Goal: Task Accomplishment & Management: Manage account settings

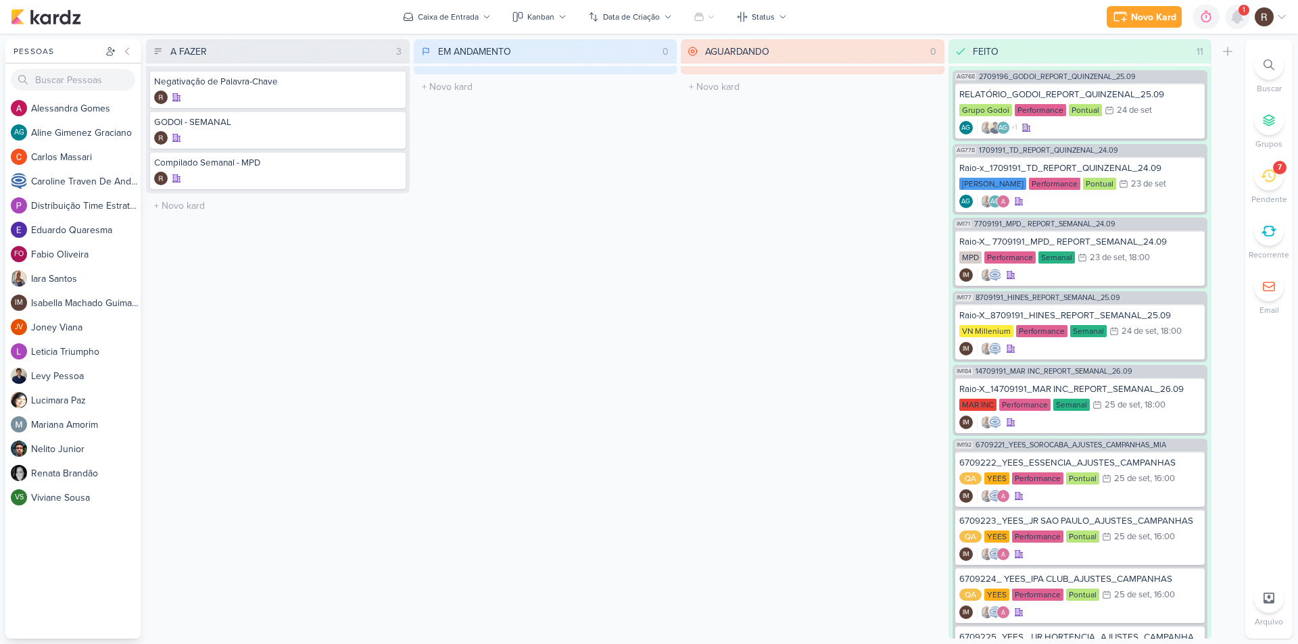
click at [1240, 23] on icon at bounding box center [1237, 17] width 16 height 16
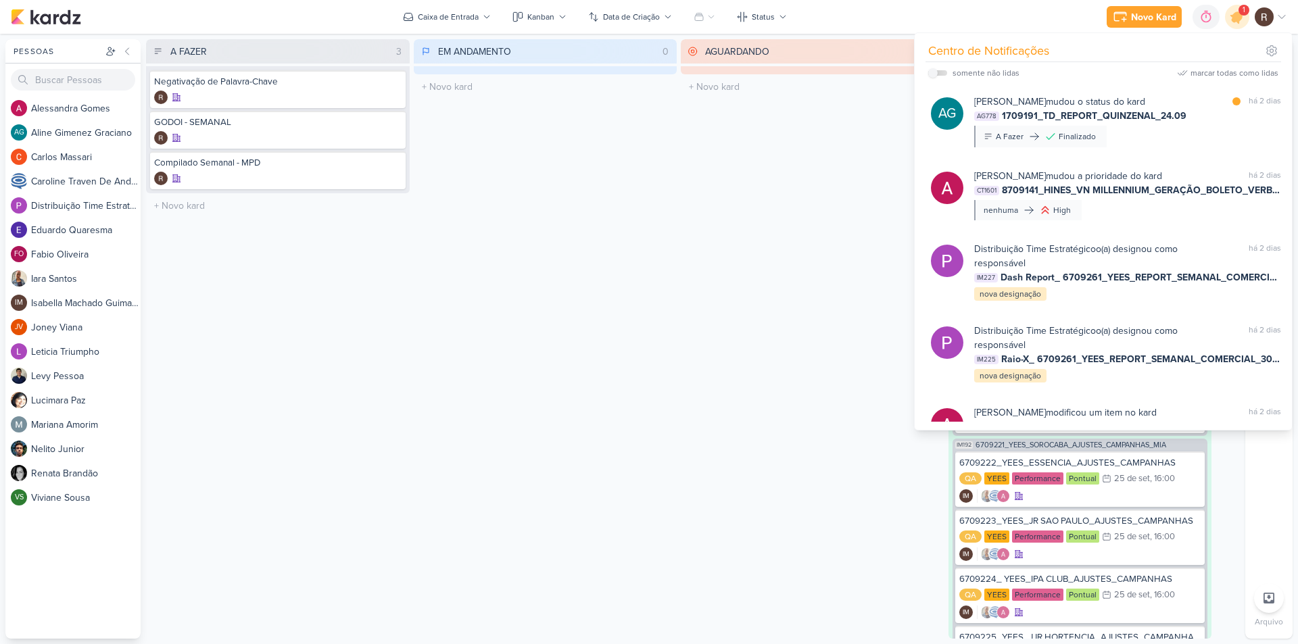
click at [861, 306] on div "AGUARDANDO 0 Mover Para Esquerda Mover Para Direita [GEOGRAPHIC_DATA] O título …" at bounding box center [813, 339] width 264 height 600
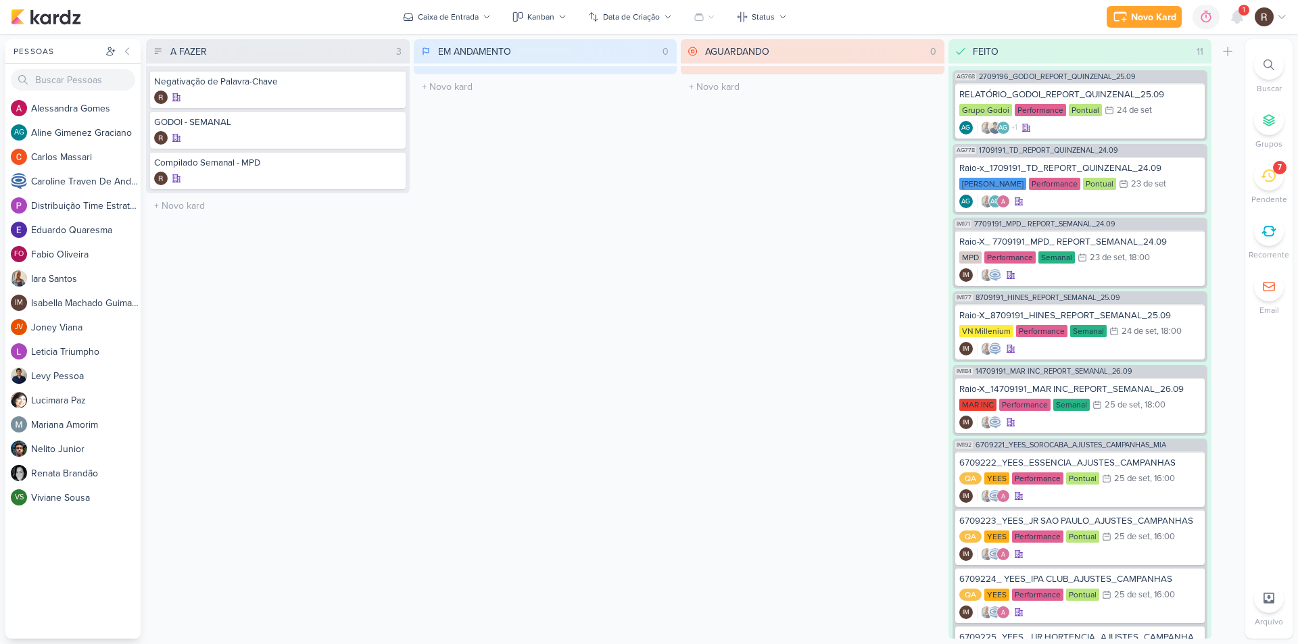
click at [1270, 186] on div "7" at bounding box center [1269, 176] width 30 height 30
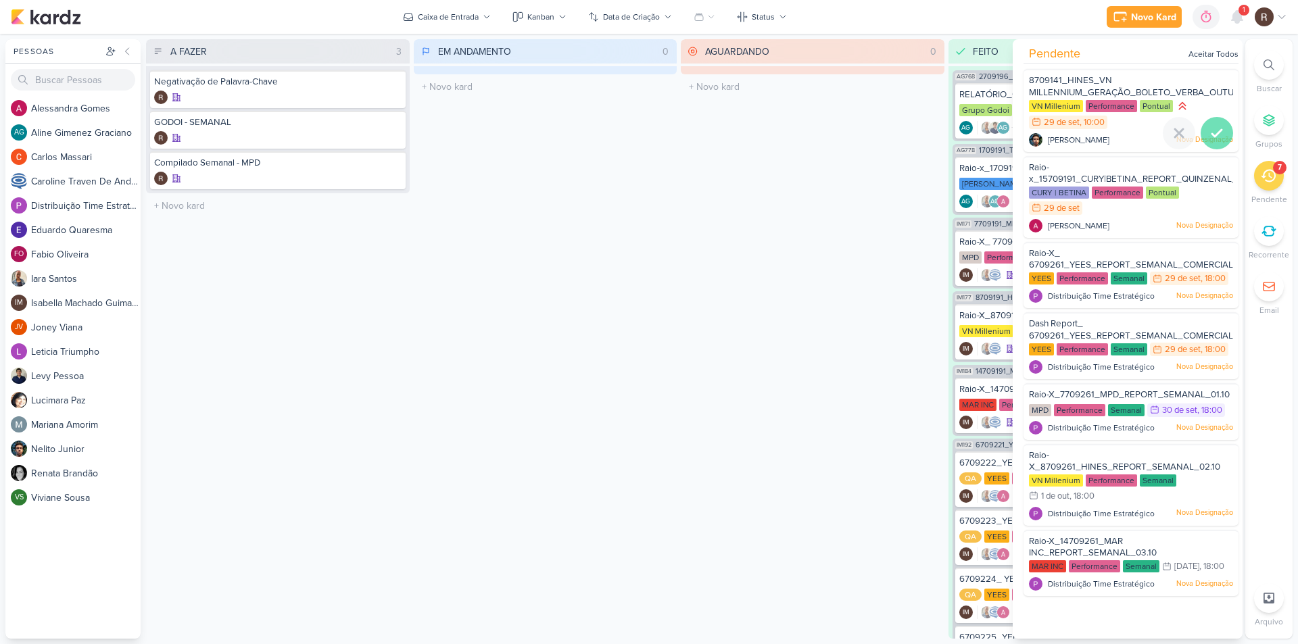
click at [1209, 130] on icon at bounding box center [1217, 133] width 16 height 16
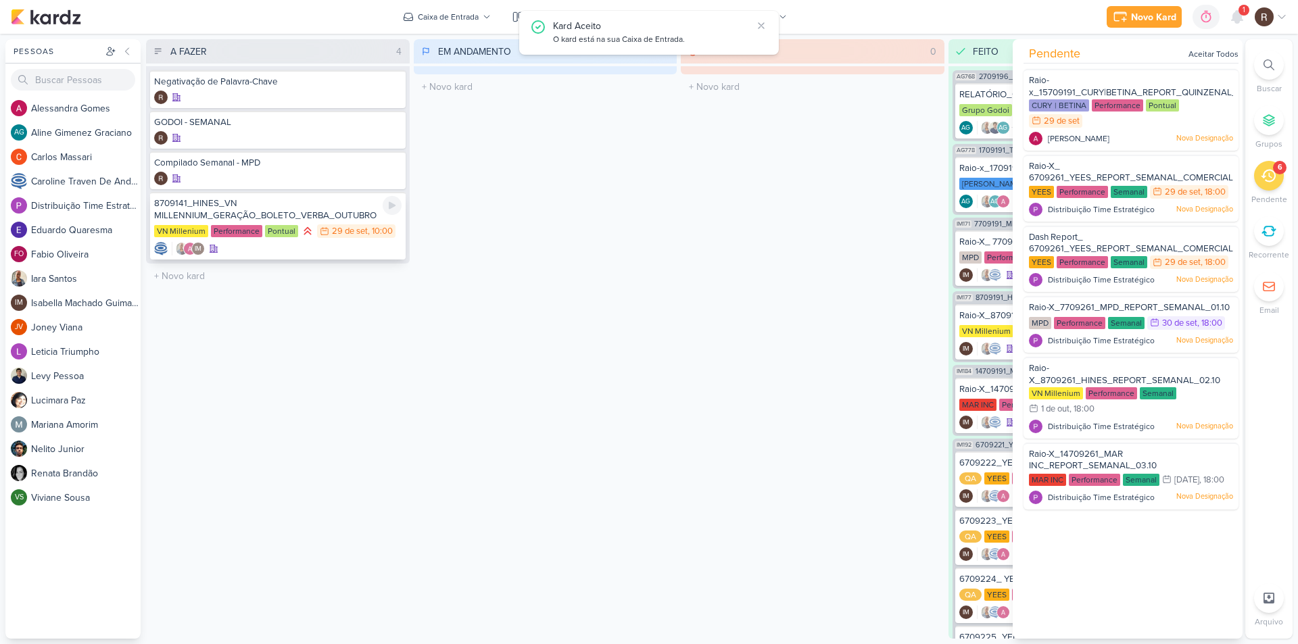
click at [344, 239] on div "VN Millenium Performance Pontual 29/9 [DATE] 10:00" at bounding box center [277, 231] width 247 height 15
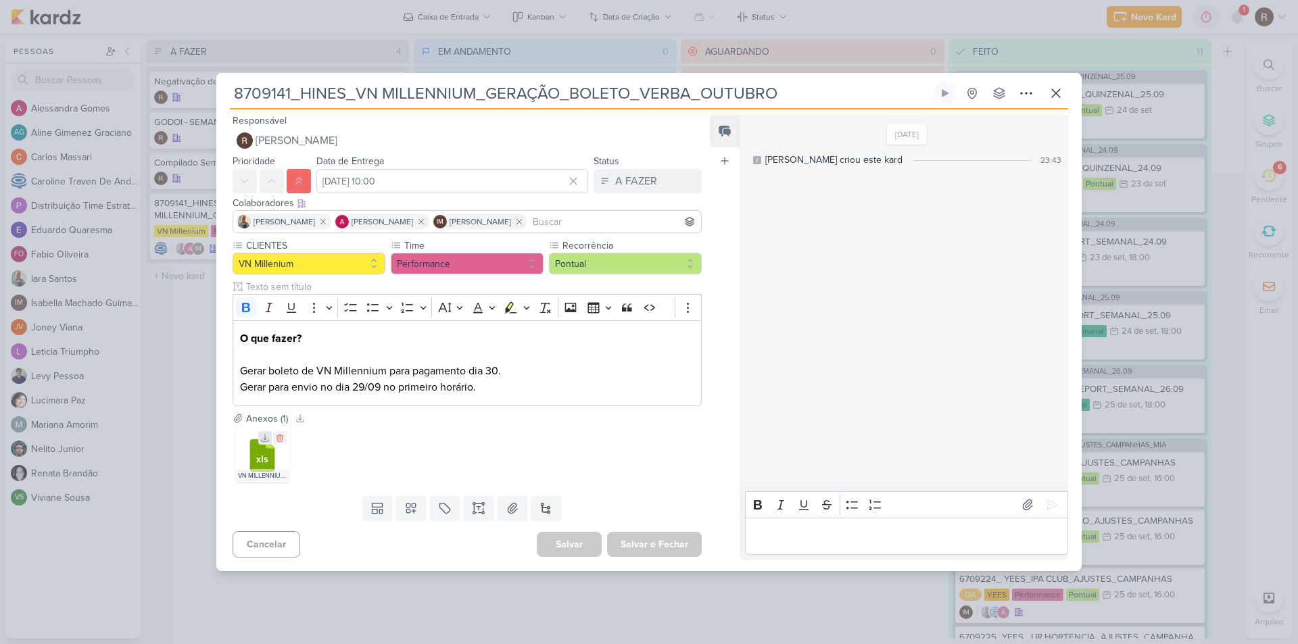
click at [262, 440] on icon at bounding box center [264, 437] width 9 height 9
click at [1062, 95] on icon at bounding box center [1056, 93] width 16 height 16
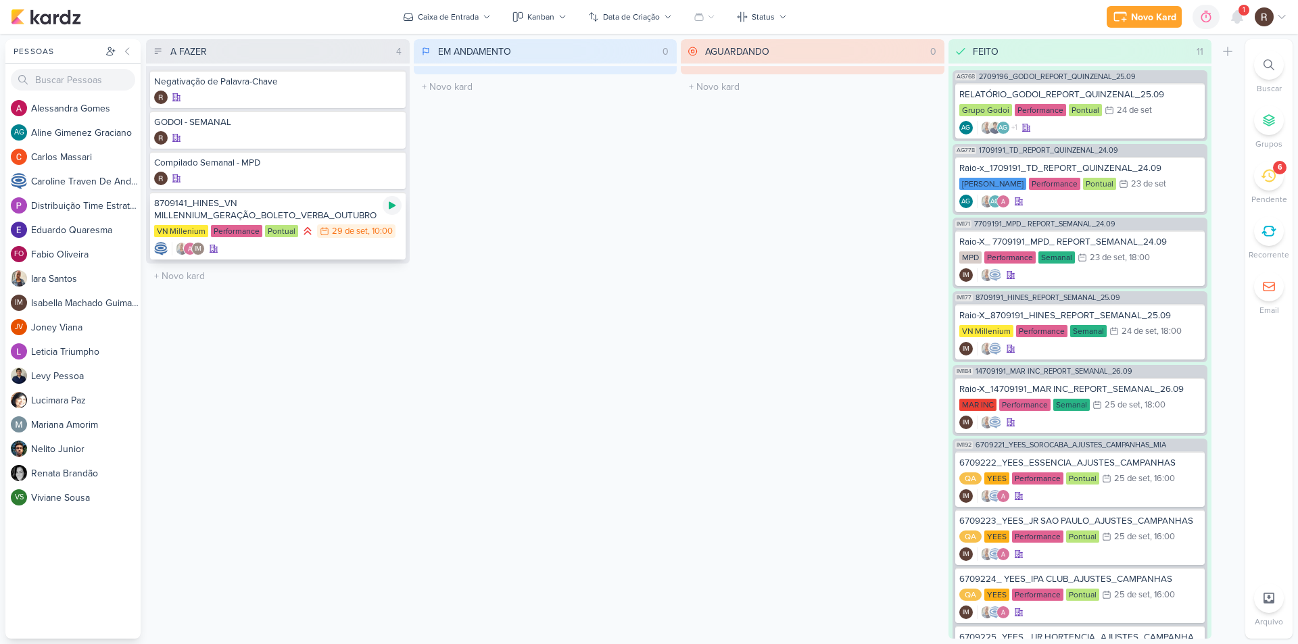
click at [395, 209] on icon at bounding box center [392, 205] width 11 height 11
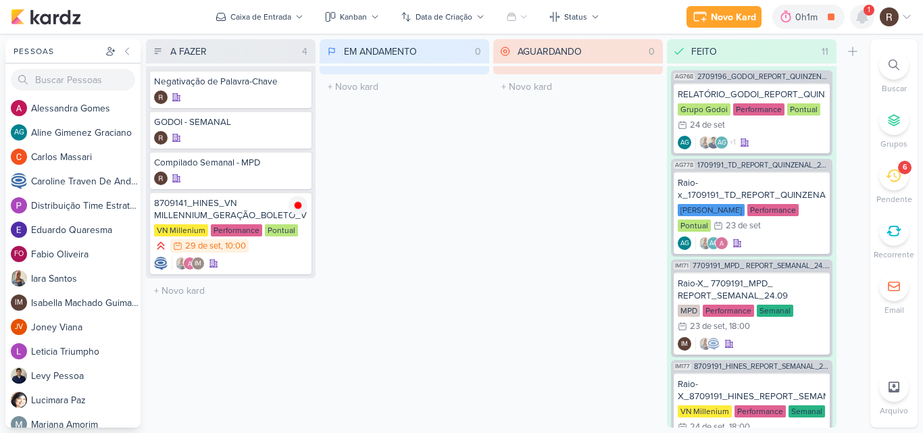
click at [865, 21] on icon at bounding box center [862, 17] width 11 height 12
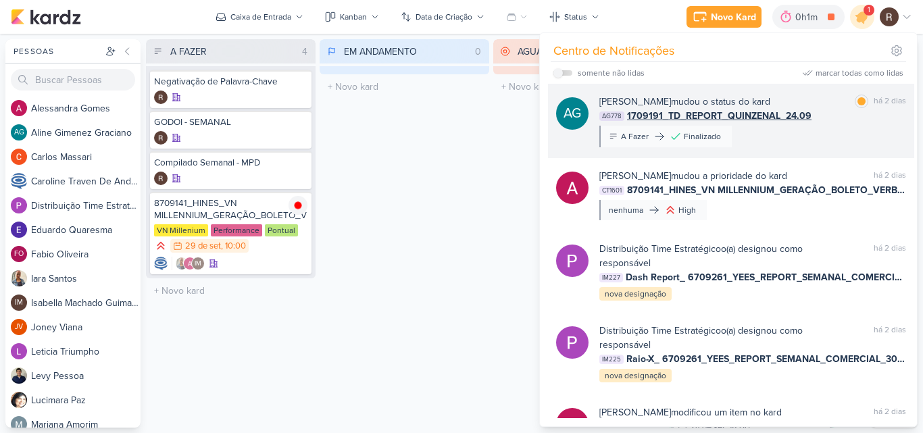
click at [799, 125] on div "Aline Gimenez Graciano mudou o status do kard marcar como lida há 2 dias AG778 …" at bounding box center [753, 121] width 307 height 53
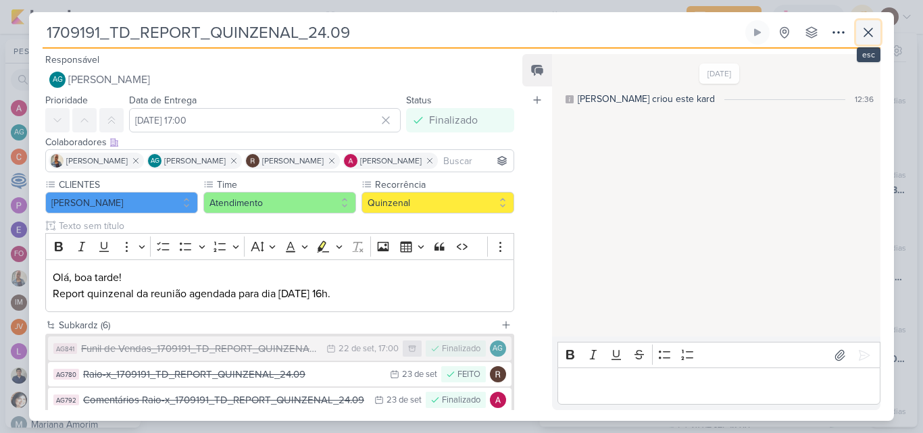
click at [868, 34] on icon at bounding box center [869, 32] width 16 height 16
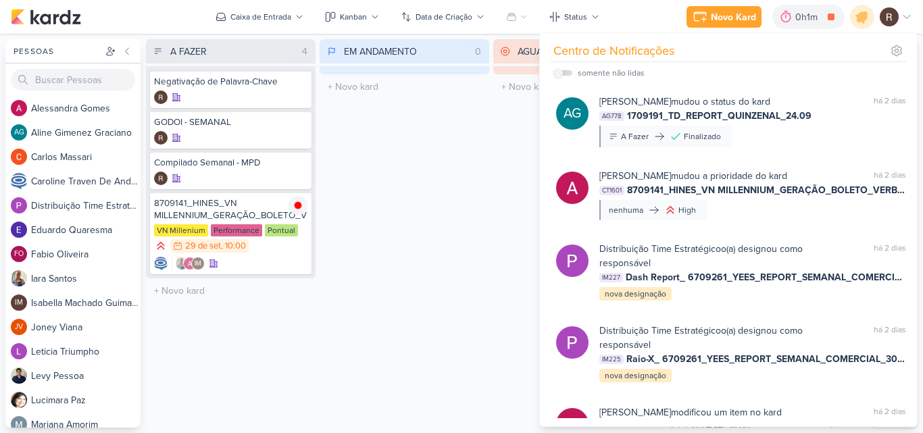
click at [466, 224] on div "EM ANDAMENTO 0 Mover Para Esquerda Mover Para Direita [GEOGRAPHIC_DATA] O títul…" at bounding box center [405, 233] width 170 height 389
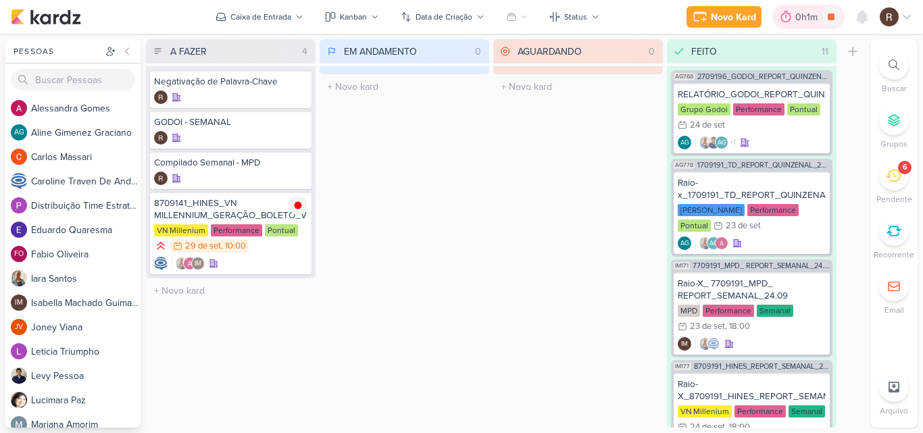
click at [809, 15] on div "0h1m" at bounding box center [809, 17] width 26 height 14
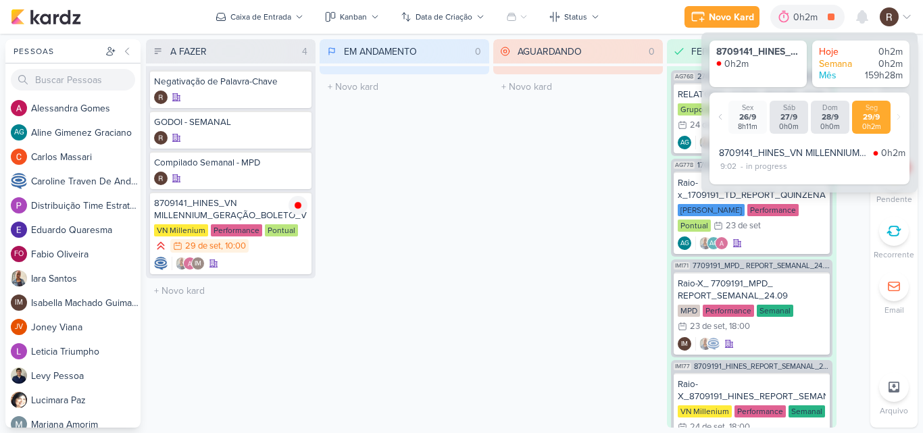
click at [617, 190] on div "AGUARDANDO 0 Mover Para Esquerda Mover Para Direita [GEOGRAPHIC_DATA] O título …" at bounding box center [578, 233] width 170 height 389
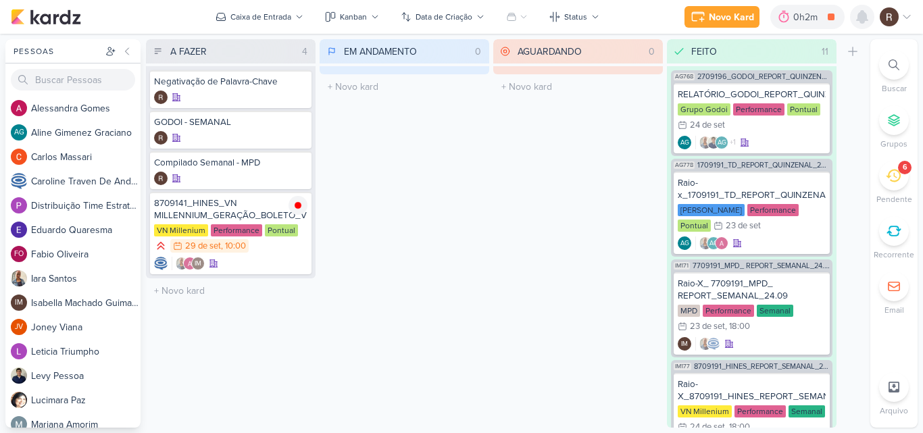
click at [858, 14] on icon at bounding box center [862, 17] width 16 height 16
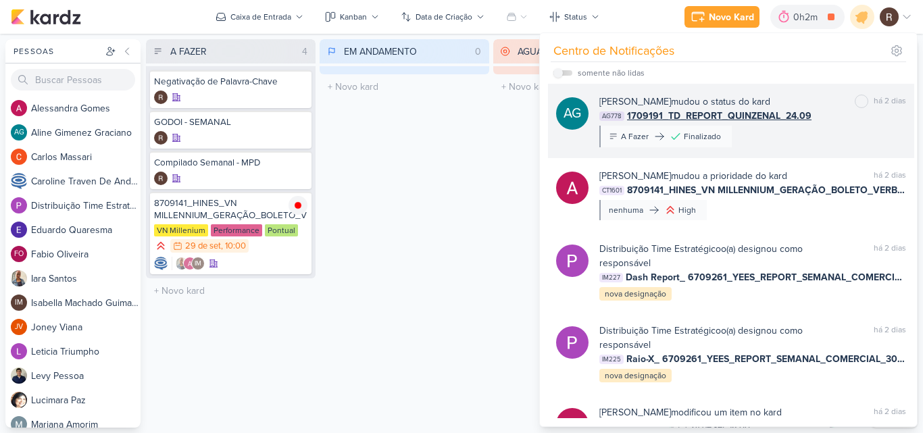
click at [671, 99] on b "[PERSON_NAME]" at bounding box center [636, 101] width 72 height 11
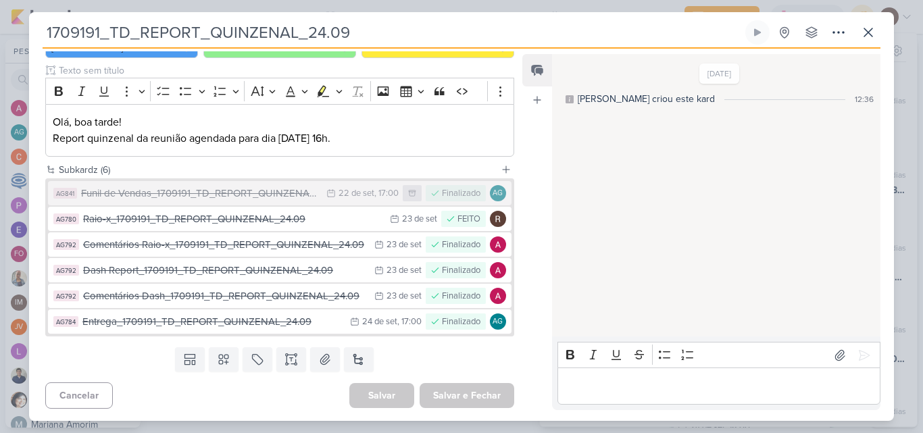
scroll to position [157, 0]
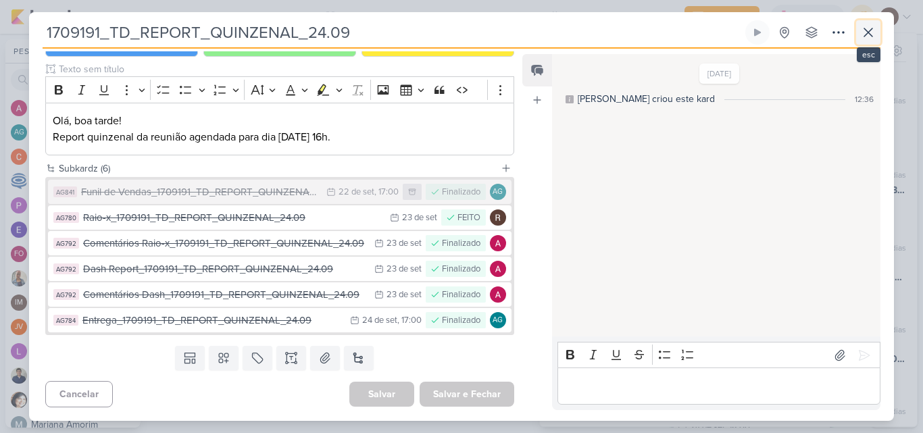
click at [873, 34] on icon at bounding box center [869, 32] width 16 height 16
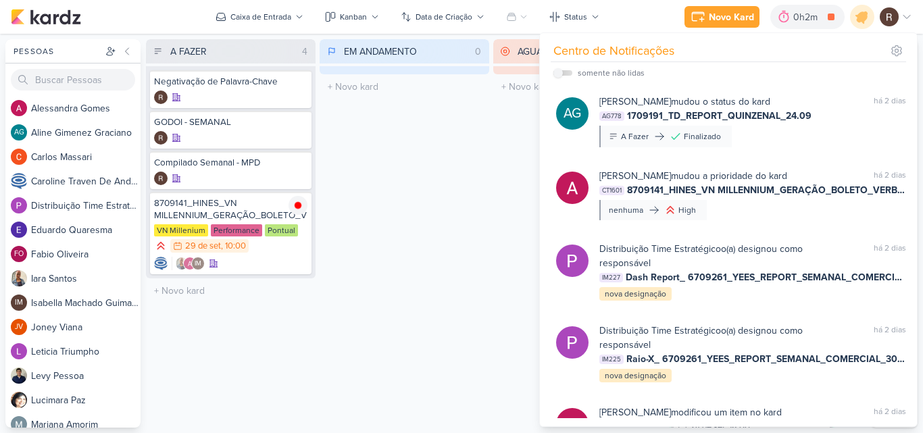
click at [485, 135] on div "EM ANDAMENTO 0 Mover Para Esquerda Mover Para Direita [GEOGRAPHIC_DATA] O títul…" at bounding box center [405, 233] width 170 height 389
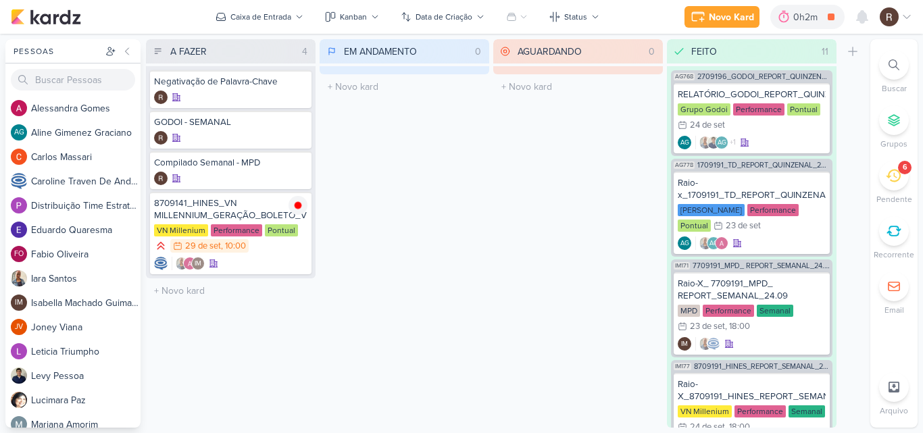
click at [896, 187] on div "6" at bounding box center [894, 176] width 30 height 30
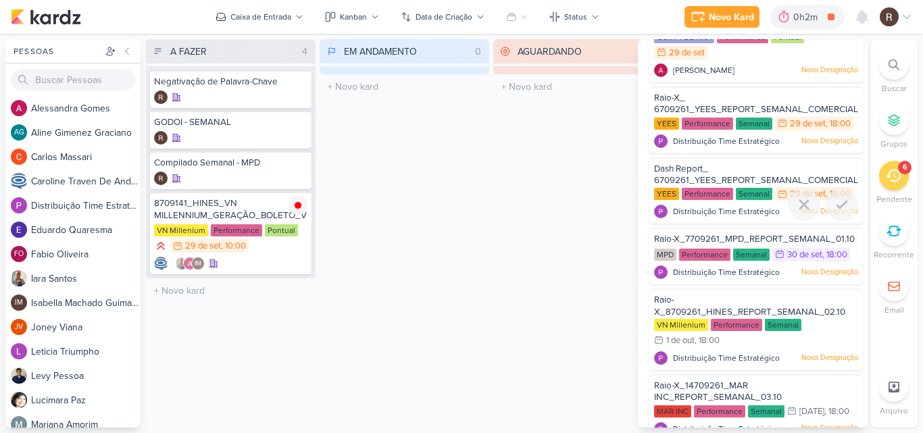
scroll to position [68, 0]
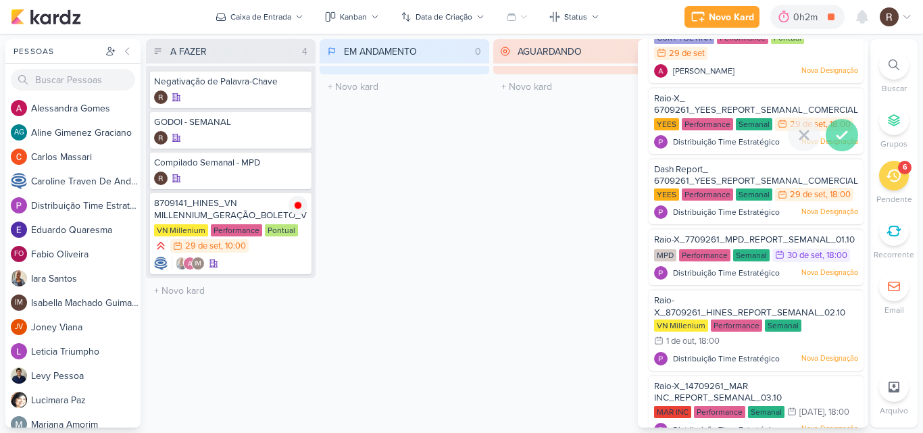
click at [834, 143] on icon at bounding box center [842, 135] width 16 height 16
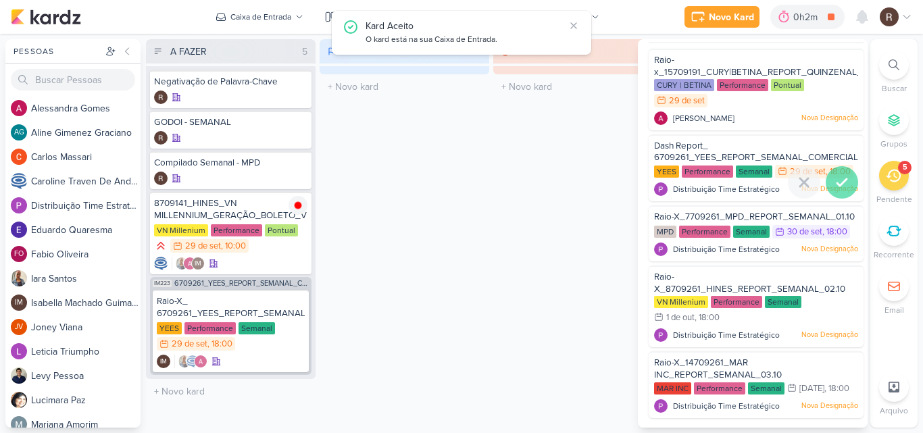
click at [837, 166] on div at bounding box center [842, 182] width 32 height 32
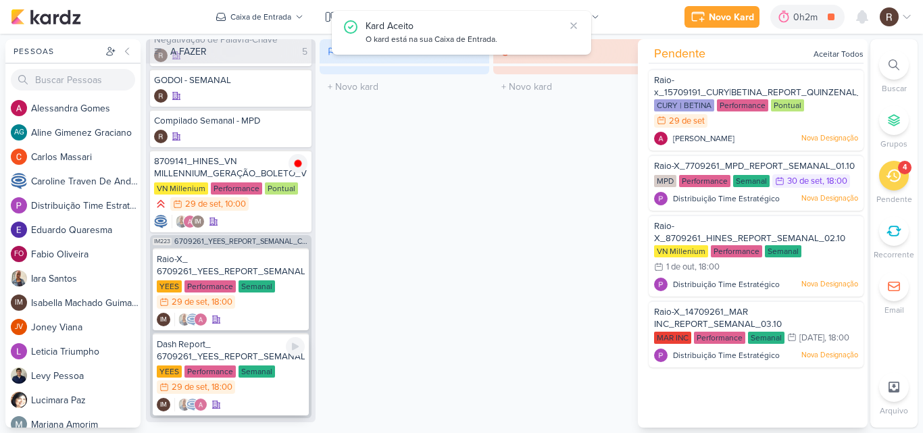
scroll to position [62, 0]
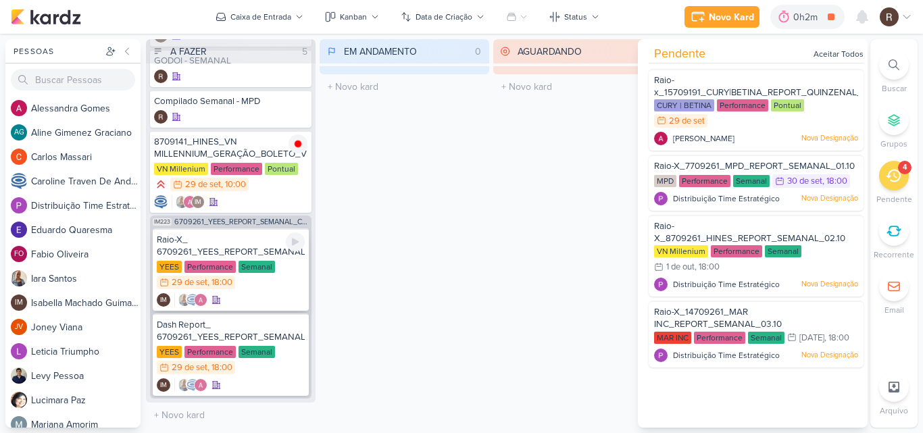
click at [257, 252] on div "Raio-X_ 6709261_YEES_REPORT_SEMANAL_COMERCIAL_30.09" at bounding box center [231, 246] width 148 height 24
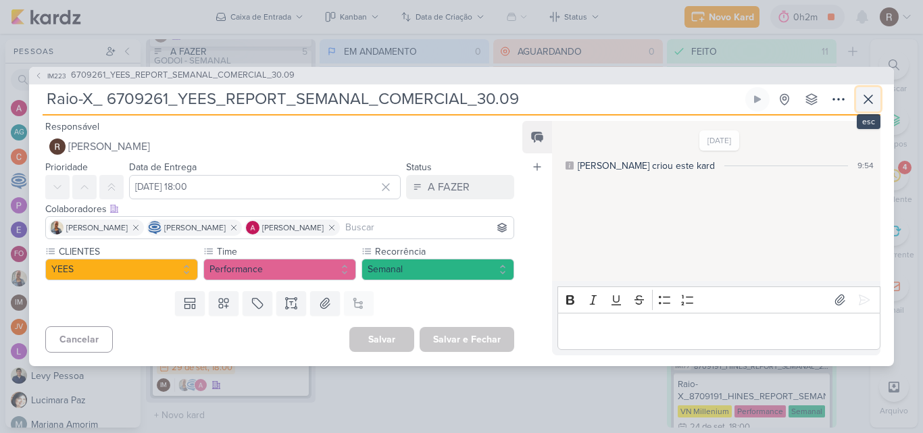
click at [863, 102] on icon at bounding box center [869, 99] width 16 height 16
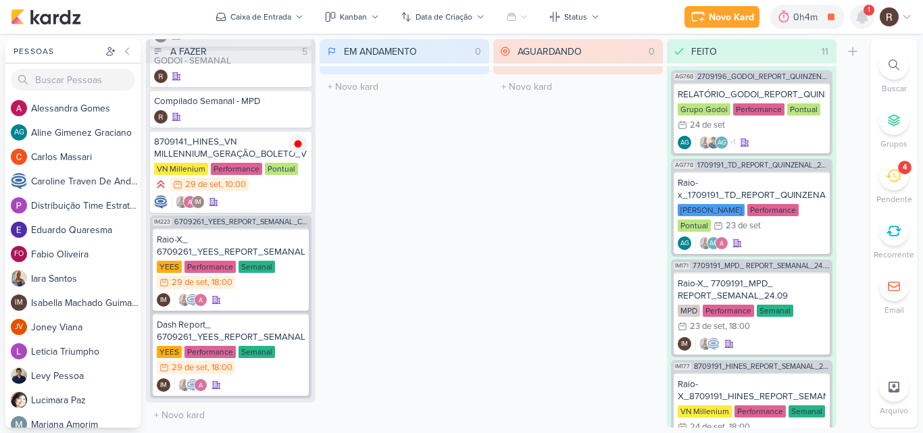
click at [859, 11] on icon at bounding box center [862, 17] width 16 height 16
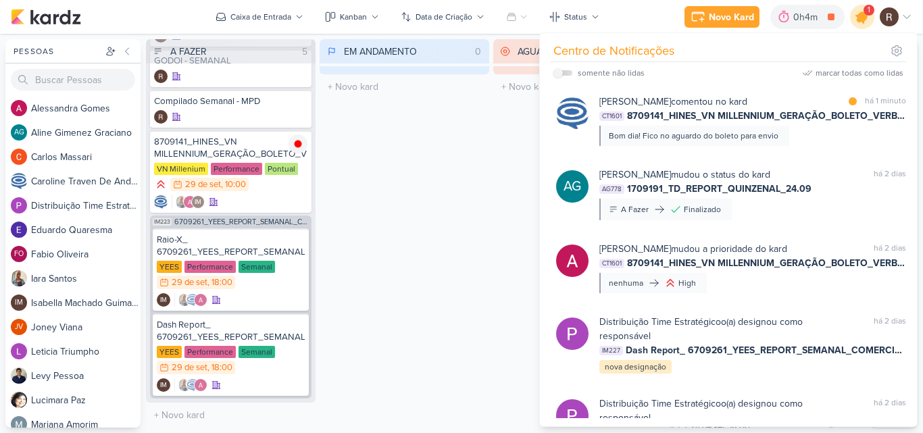
click at [859, 11] on icon at bounding box center [862, 16] width 23 height 23
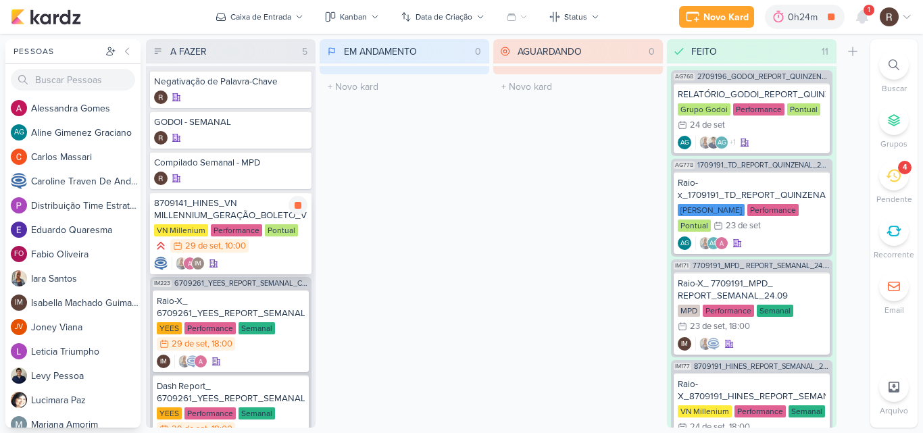
click at [229, 225] on div "Performance" at bounding box center [236, 230] width 51 height 12
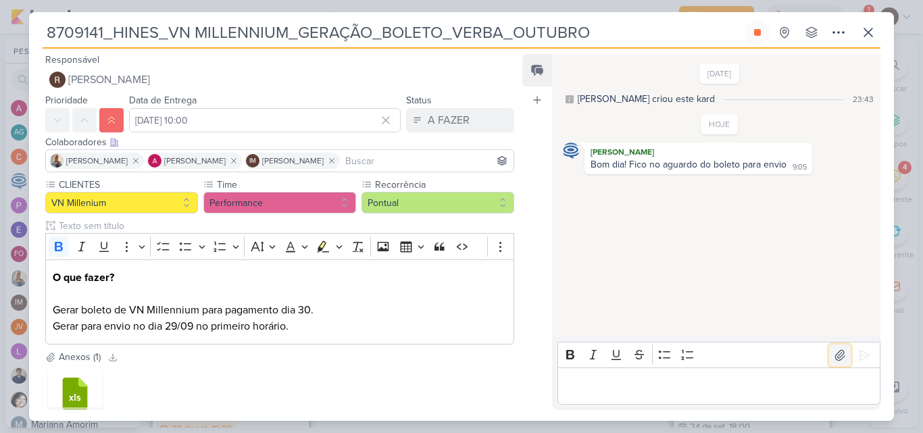
click at [835, 358] on icon at bounding box center [841, 356] width 14 height 14
click at [648, 325] on icon at bounding box center [650, 328] width 8 height 8
click at [836, 356] on icon at bounding box center [840, 355] width 9 height 10
click at [860, 362] on icon at bounding box center [865, 356] width 14 height 14
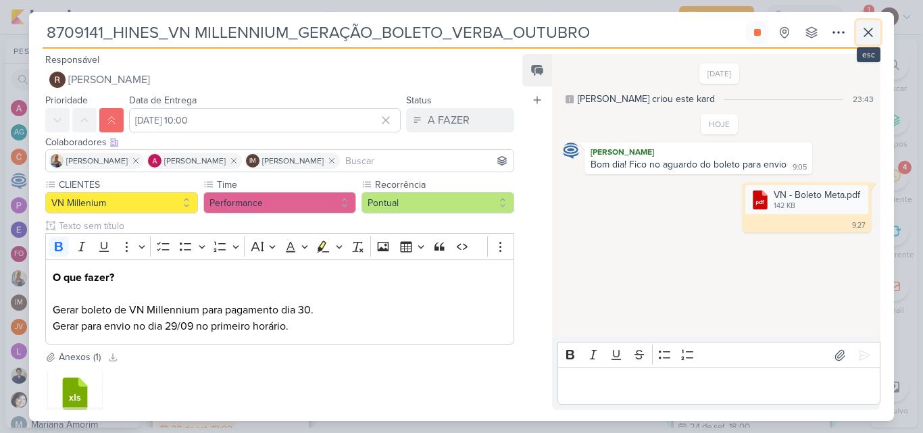
click at [871, 33] on icon at bounding box center [869, 32] width 16 height 16
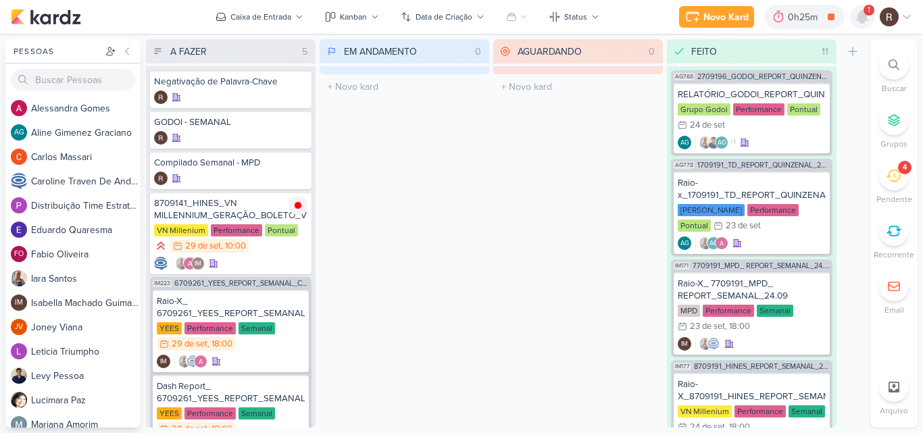
click at [865, 19] on icon at bounding box center [862, 17] width 11 height 12
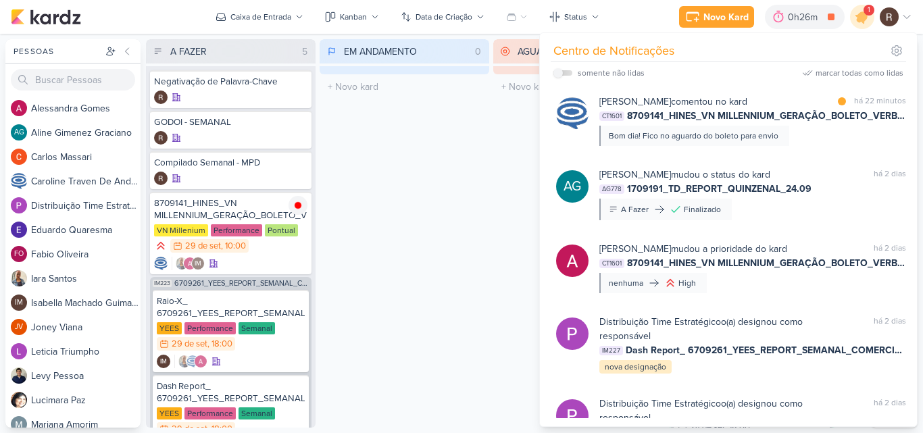
click at [451, 219] on div "EM ANDAMENTO 0 Mover Para Esquerda Mover Para Direita [GEOGRAPHIC_DATA] O títul…" at bounding box center [405, 233] width 170 height 389
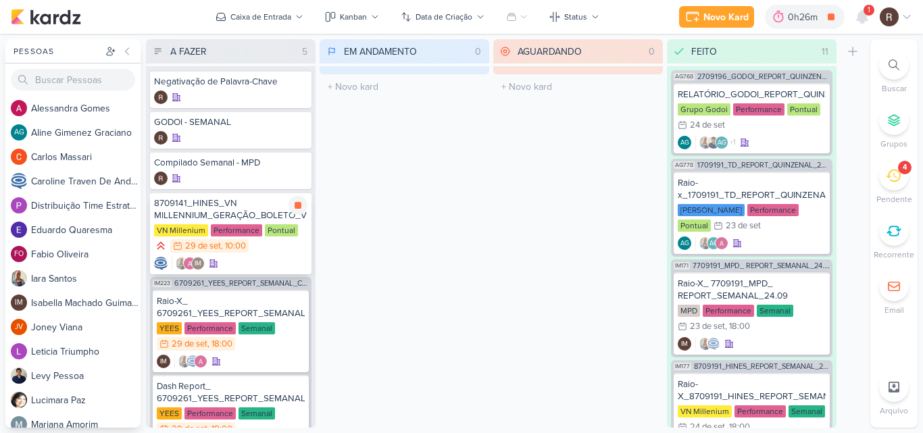
click at [250, 224] on div "8709141_HINES_VN MILLENNIUM_GERAÇÃO_BOLETO_VERBA_OUTUBRO VN Millenium Performan…" at bounding box center [231, 233] width 162 height 82
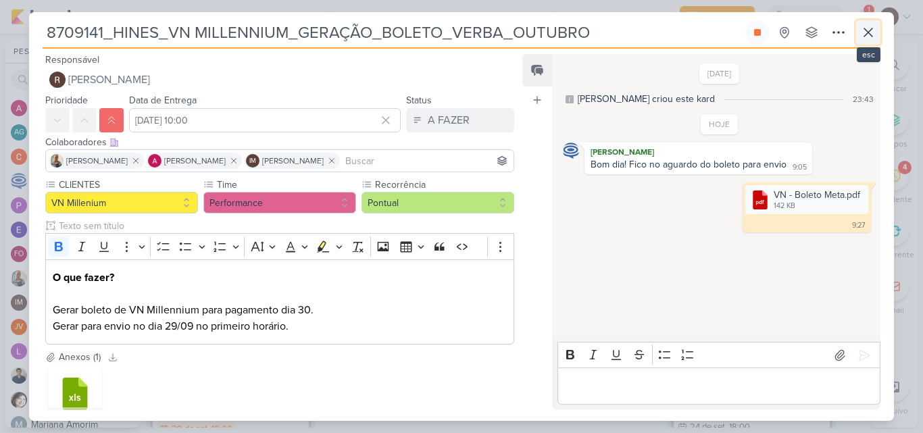
click at [863, 32] on icon at bounding box center [869, 32] width 16 height 16
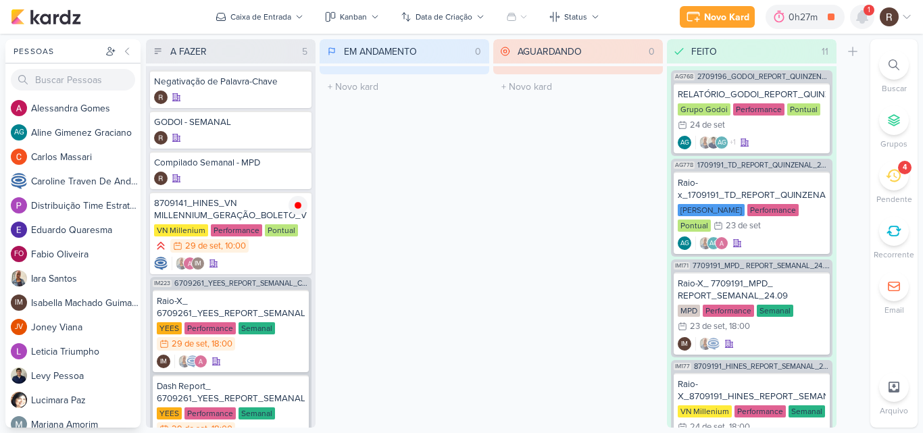
click at [863, 23] on icon at bounding box center [862, 17] width 11 height 12
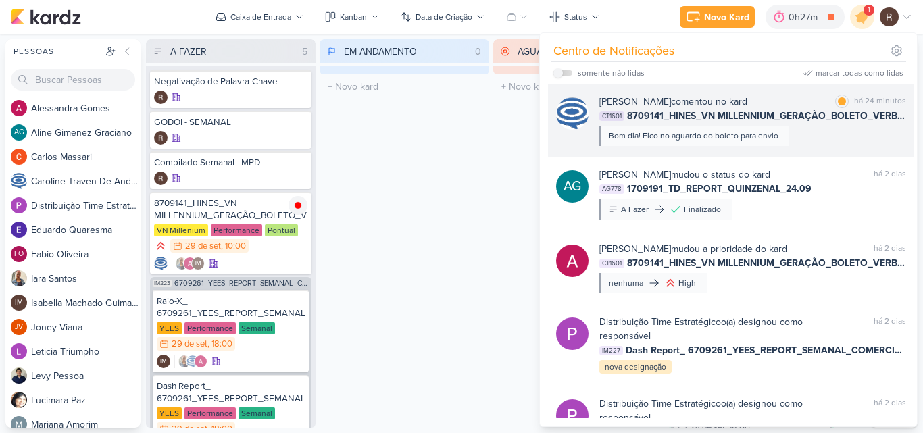
click at [809, 101] on div "[PERSON_NAME] comentou no kard marcar como lida há 24 minutos" at bounding box center [753, 102] width 307 height 14
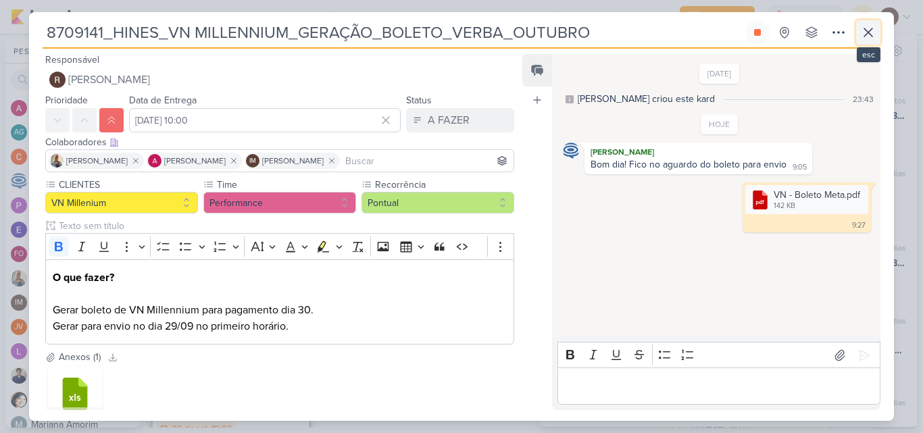
click at [869, 36] on icon at bounding box center [869, 32] width 16 height 16
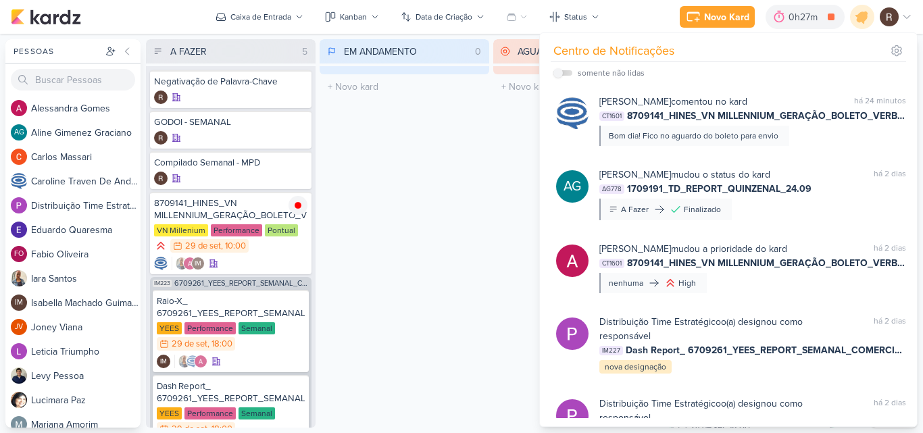
click at [481, 184] on div "EM ANDAMENTO 0 Mover Para Esquerda Mover Para Direita [GEOGRAPHIC_DATA] O títul…" at bounding box center [405, 233] width 170 height 389
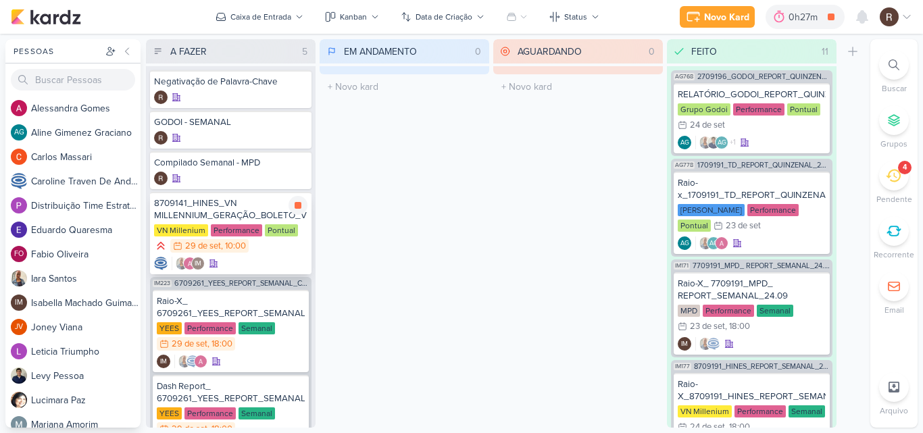
click at [249, 256] on div "8709141_HINES_VN MILLENNIUM_GERAÇÃO_BOLETO_VERBA_OUTUBRO VN Millenium Performan…" at bounding box center [231, 233] width 162 height 82
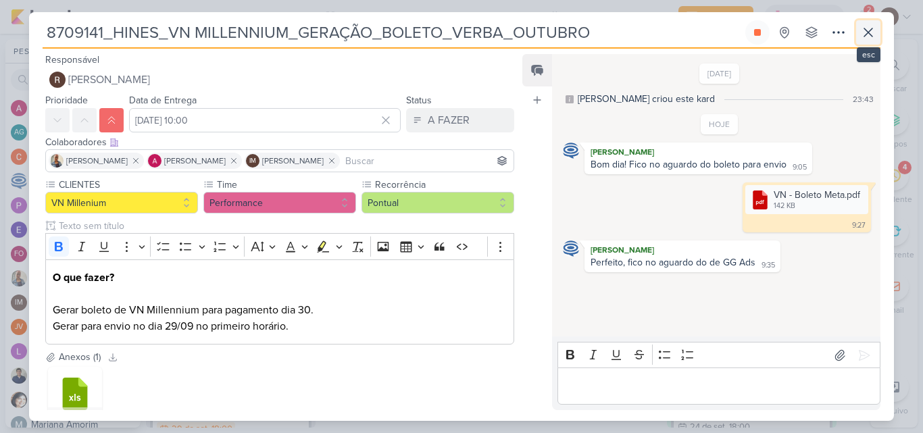
click at [870, 32] on icon at bounding box center [869, 32] width 16 height 16
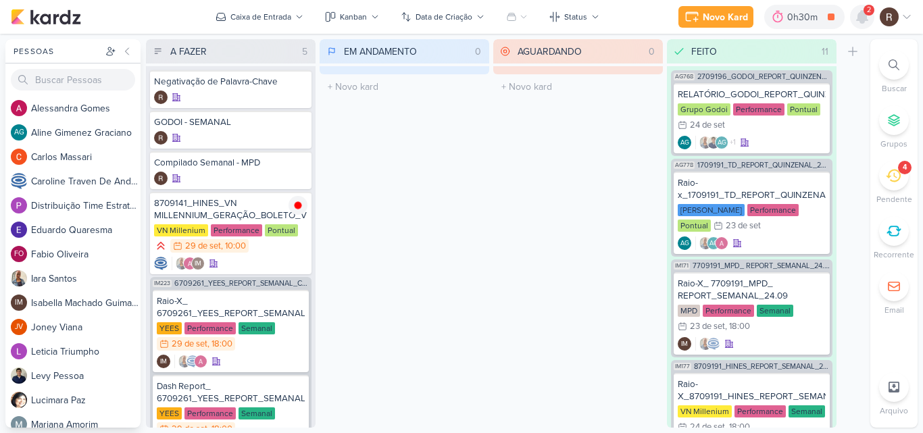
click at [863, 20] on icon at bounding box center [862, 17] width 11 height 12
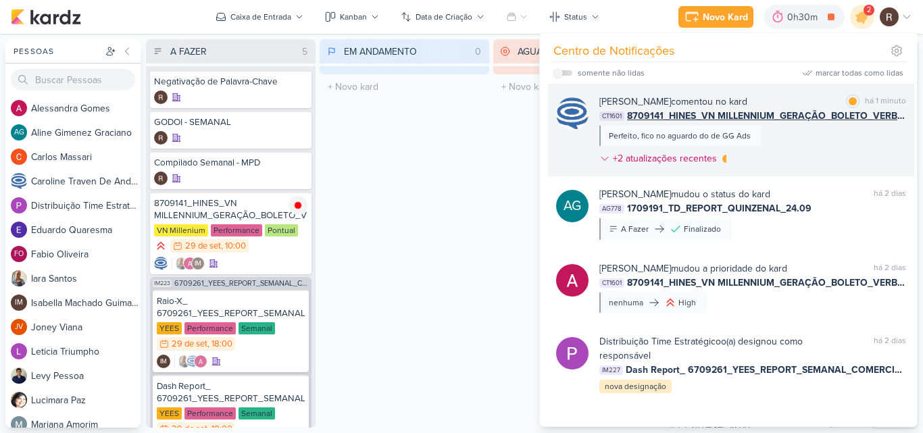
click at [834, 158] on div "[PERSON_NAME] comentou no kard marcar como lida há 1 minuto CT1601 8709141_HINE…" at bounding box center [753, 133] width 307 height 76
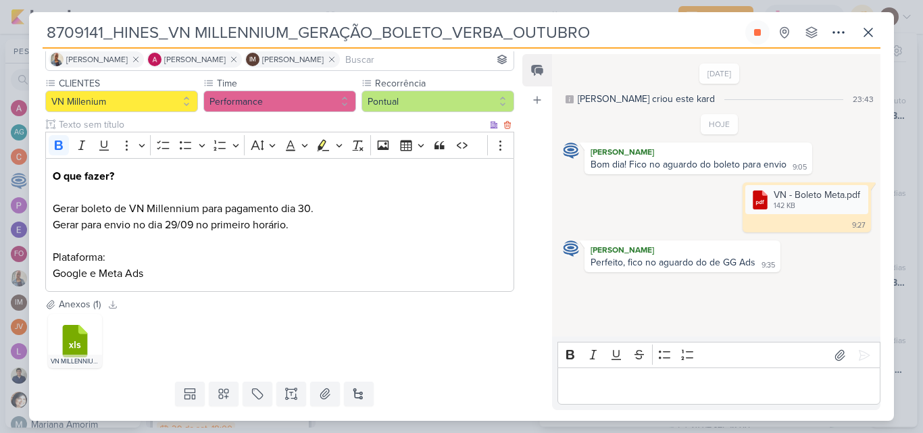
scroll to position [135, 0]
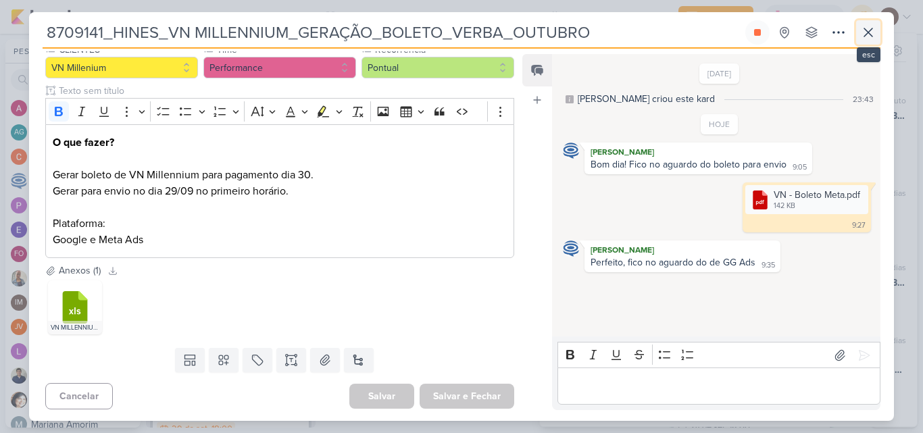
click at [878, 32] on button at bounding box center [868, 32] width 24 height 24
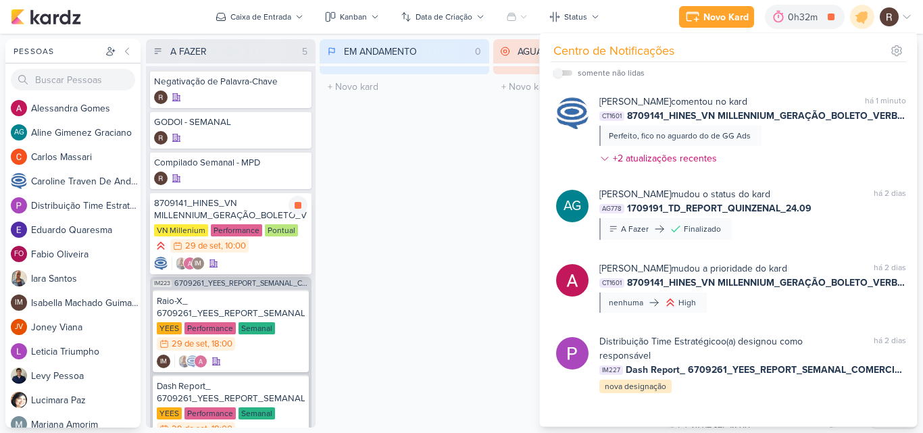
click at [249, 219] on div "8709141_HINES_VN MILLENNIUM_GERAÇÃO_BOLETO_VERBA_OUTUBRO" at bounding box center [230, 209] width 153 height 24
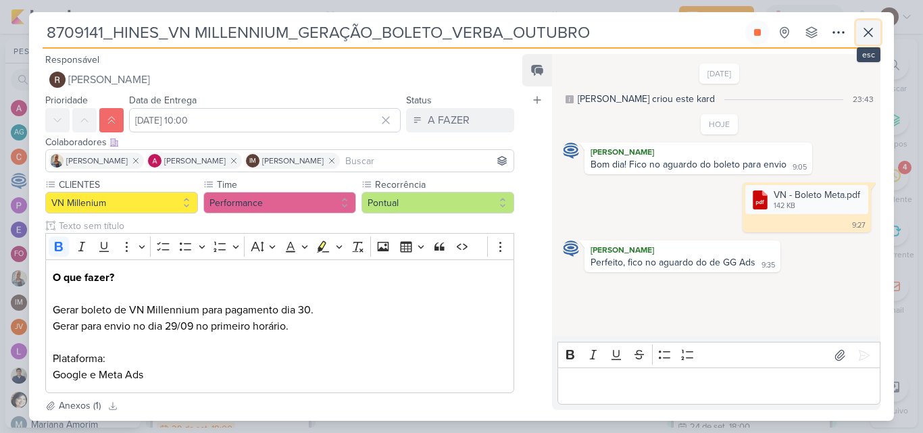
click at [861, 34] on icon at bounding box center [869, 32] width 16 height 16
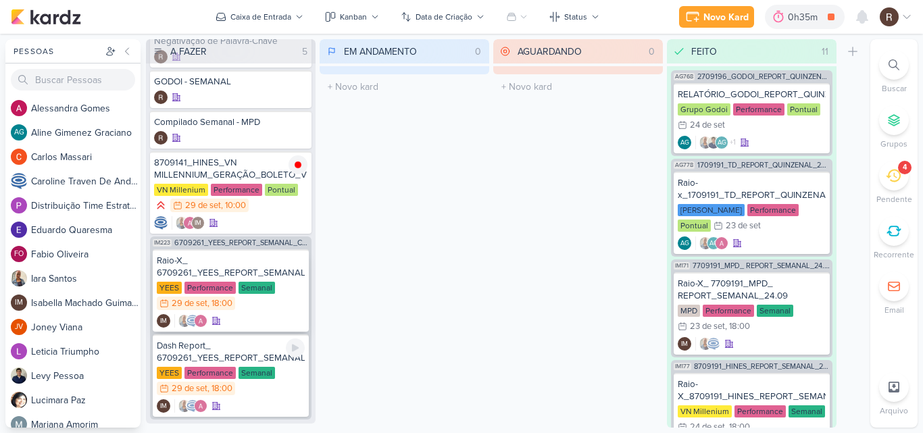
scroll to position [62, 0]
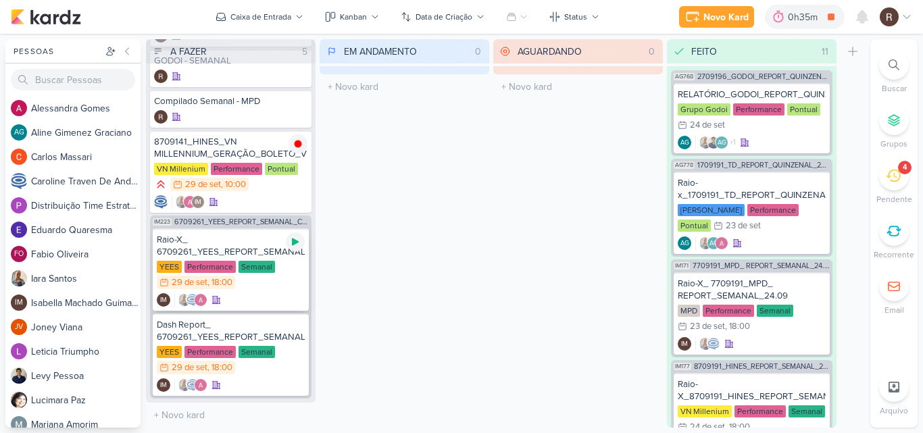
click at [301, 245] on div at bounding box center [295, 242] width 19 height 19
click at [237, 180] on div ", 10:00" at bounding box center [233, 184] width 25 height 9
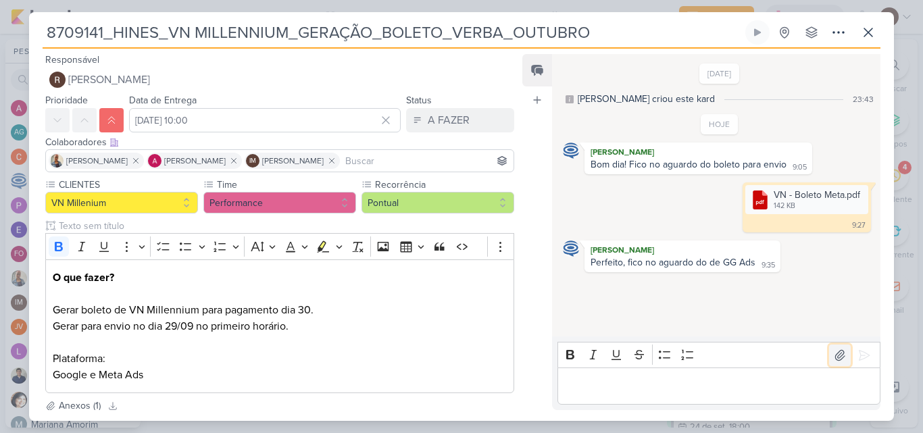
click at [834, 356] on icon at bounding box center [841, 356] width 14 height 14
click at [860, 350] on icon at bounding box center [865, 356] width 14 height 14
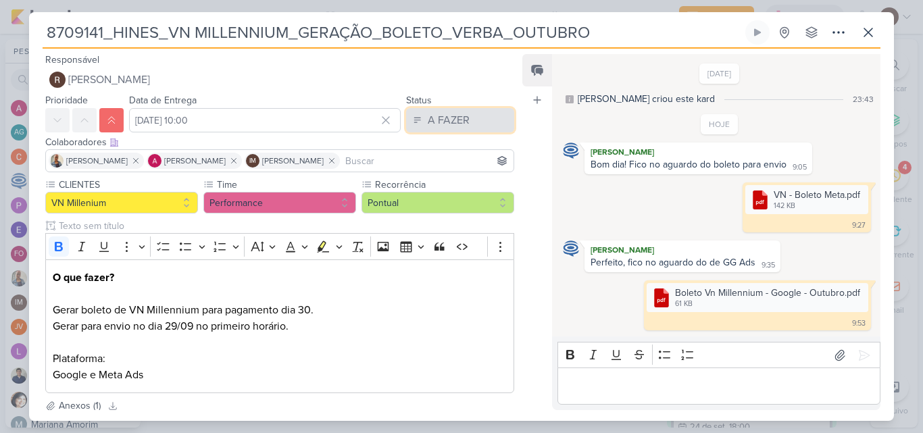
click at [449, 118] on div "A FAZER" at bounding box center [449, 120] width 42 height 16
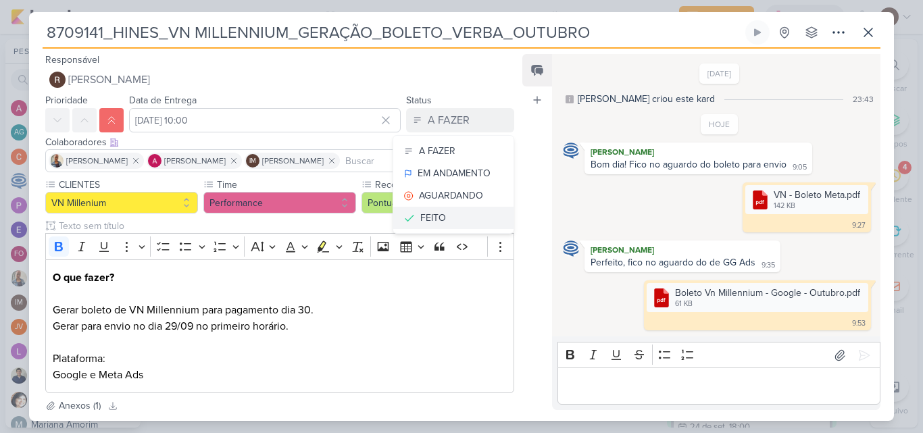
click at [456, 212] on button "FEITO" at bounding box center [453, 218] width 120 height 22
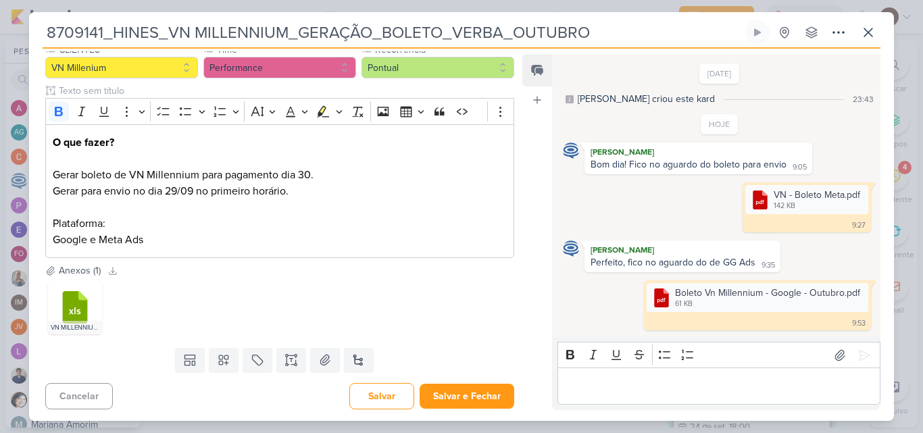
scroll to position [137, 0]
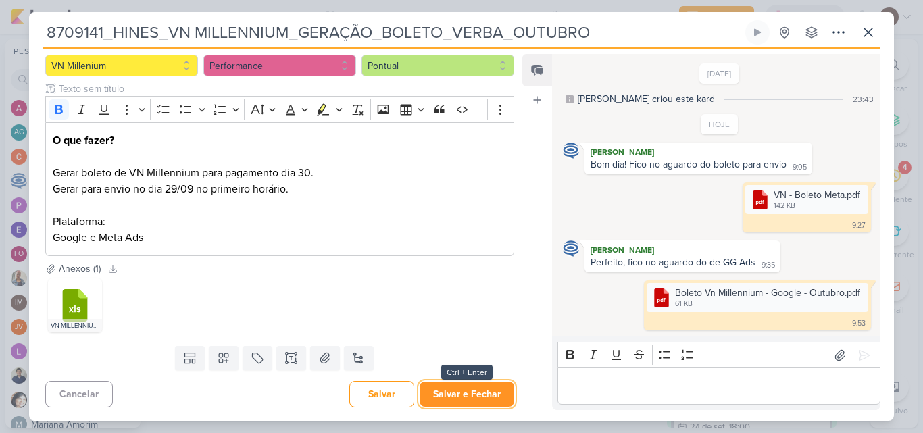
click at [472, 399] on button "Salvar e Fechar" at bounding box center [467, 394] width 95 height 25
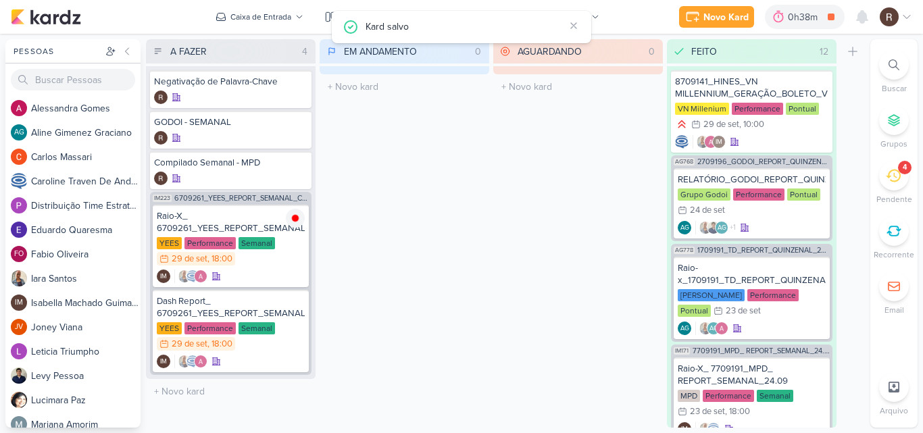
scroll to position [0, 0]
click at [855, 15] on icon at bounding box center [862, 17] width 16 height 16
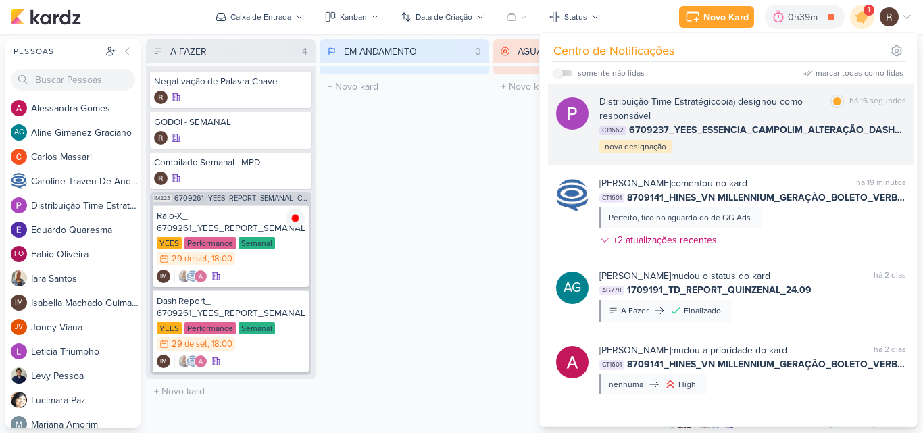
click at [806, 147] on div "Distribuição Time Estratégico o(a) designou como responsável marcar como lida h…" at bounding box center [753, 125] width 307 height 60
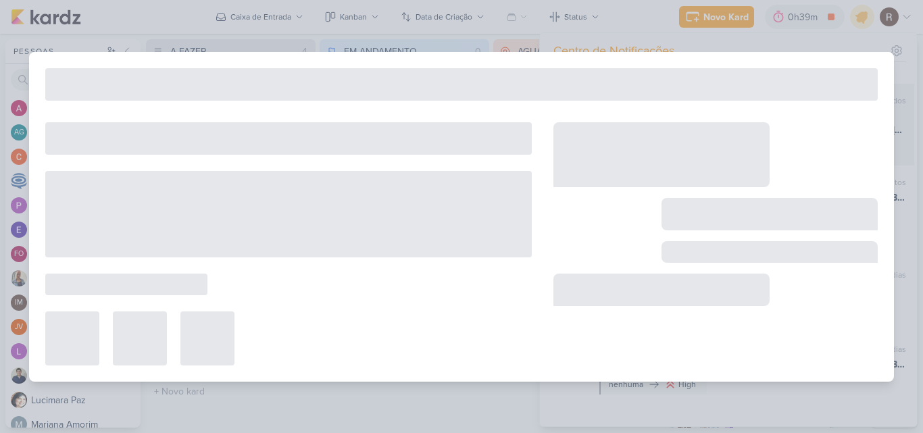
type input "6709237_YEES_ESSENCIA_CAMPOLIM_ALTERAÇÃO_DASHBOARD"
type input "1 de outubro de 2025 às 18:00"
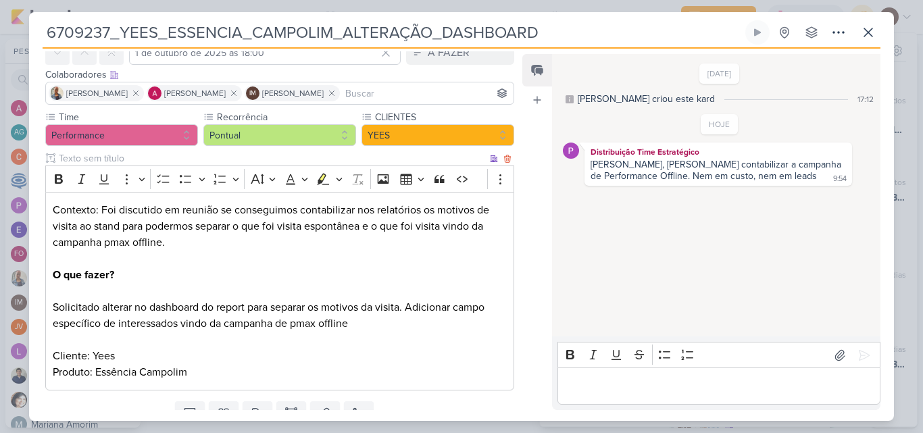
scroll to position [123, 0]
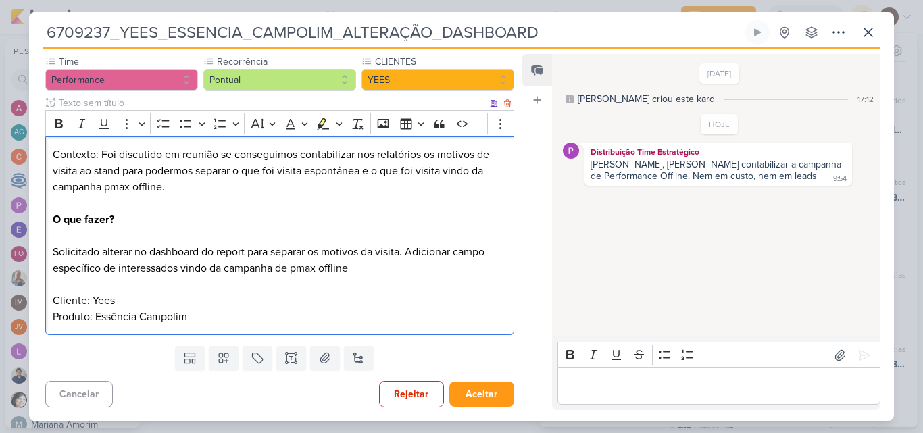
click at [349, 272] on span "Solicitado alterar no dashboard do report para separar os motivos da visita. Ad…" at bounding box center [269, 260] width 432 height 30
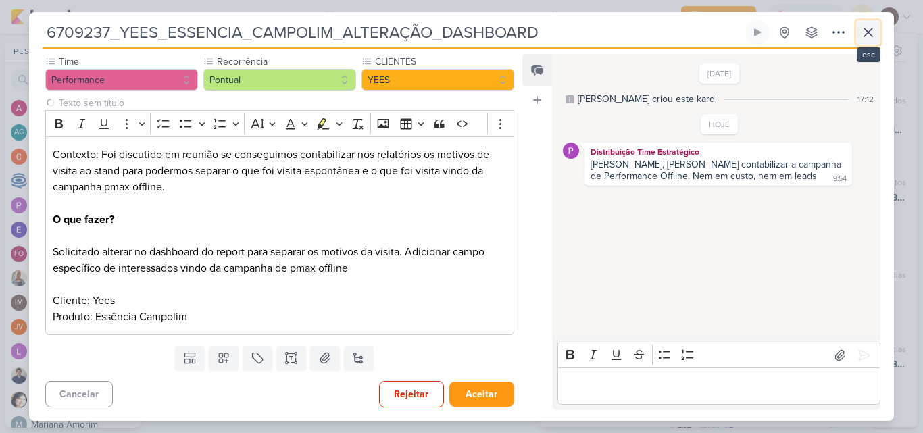
click at [873, 31] on icon at bounding box center [869, 32] width 16 height 16
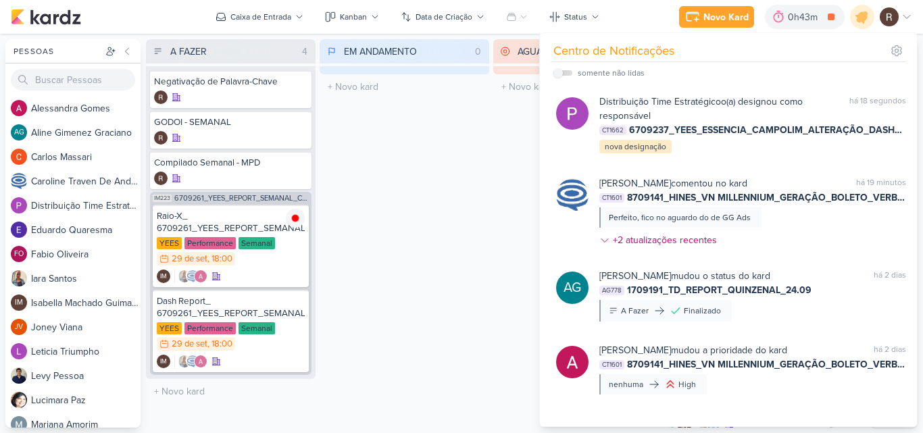
click at [425, 236] on div "EM ANDAMENTO 0 Mover Para Esquerda Mover Para Direita [GEOGRAPHIC_DATA] O títul…" at bounding box center [405, 233] width 170 height 389
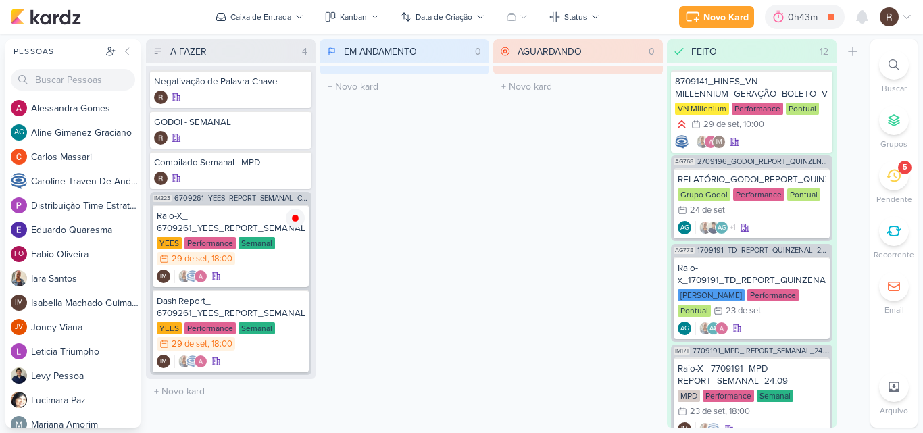
click at [900, 174] on icon at bounding box center [893, 176] width 15 height 13
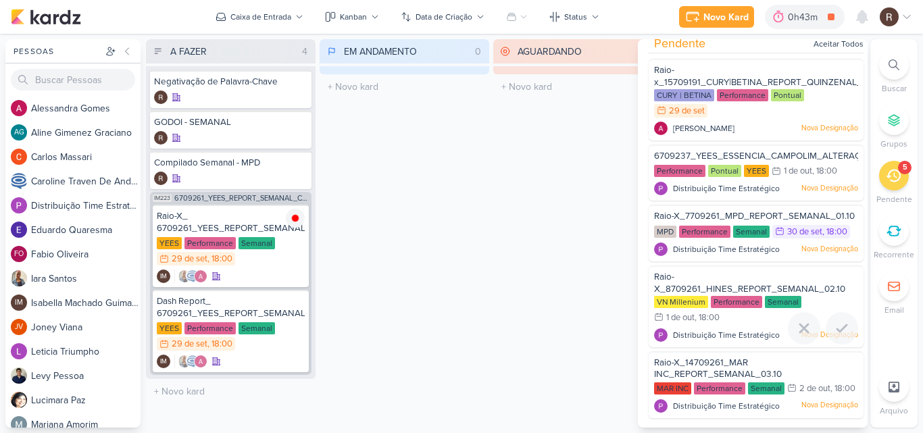
scroll to position [0, 0]
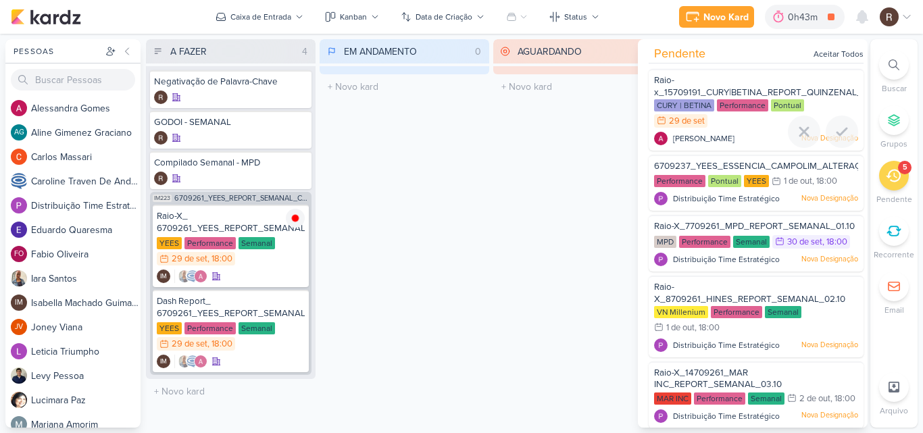
click at [742, 107] on div "Performance" at bounding box center [742, 105] width 51 height 12
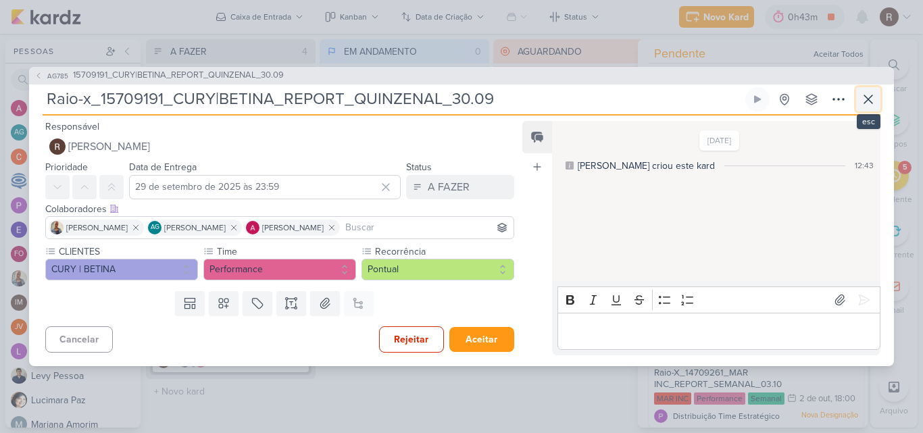
click at [868, 102] on icon at bounding box center [869, 99] width 16 height 16
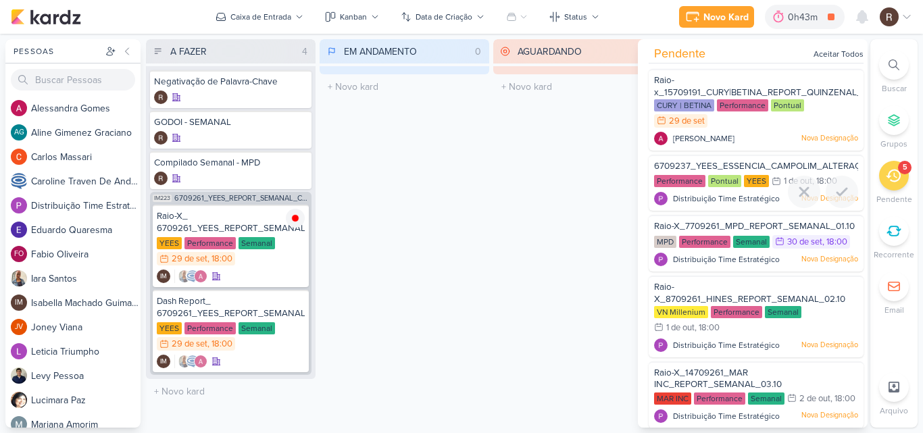
click at [716, 167] on span "6709237_YEES_ESSENCIA_CAMPOLIM_ALTERAÇÃO_DASHBOARD" at bounding box center [793, 166] width 279 height 11
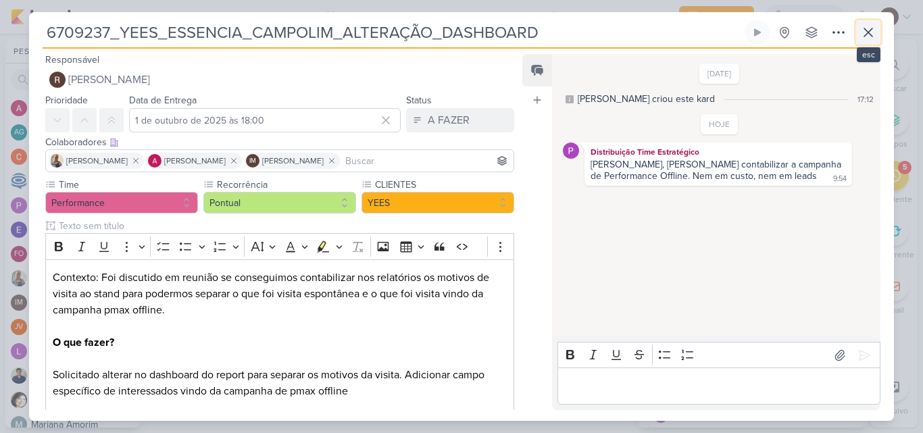
click at [875, 35] on icon at bounding box center [869, 32] width 16 height 16
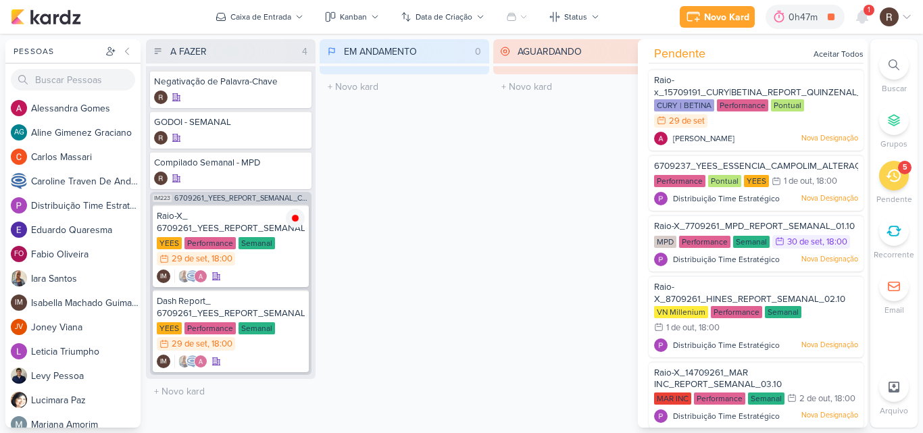
click at [485, 160] on div "EM ANDAMENTO 0 Mover Para Esquerda Mover Para Direita [GEOGRAPHIC_DATA] O títul…" at bounding box center [405, 233] width 170 height 389
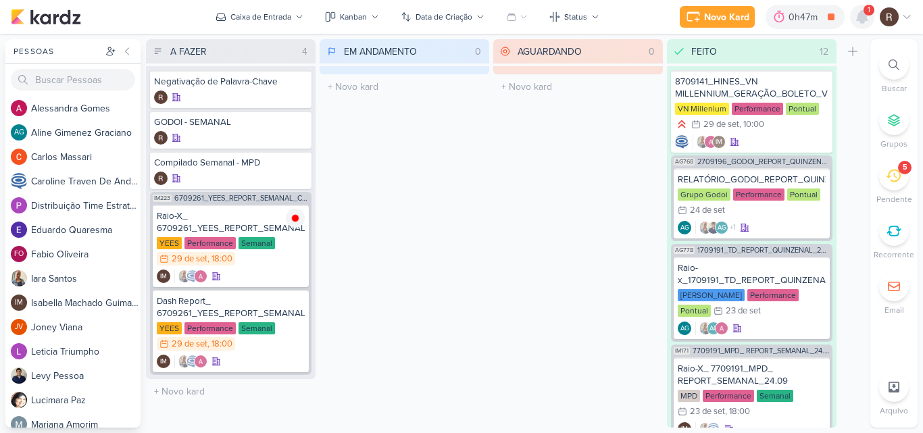
click at [861, 22] on icon at bounding box center [862, 17] width 11 height 12
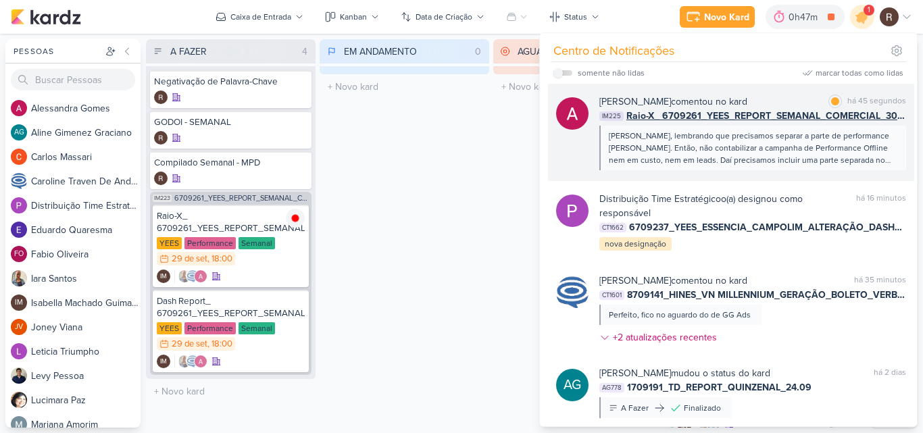
click at [823, 164] on div "[PERSON_NAME], lembrando que precisamos separar a parte de performance [PERSON_…" at bounding box center [752, 148] width 287 height 37
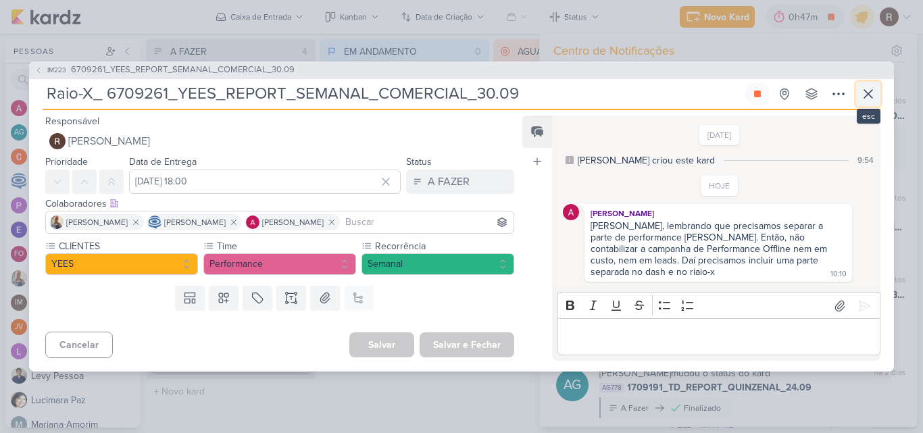
click at [870, 95] on icon at bounding box center [869, 94] width 8 height 8
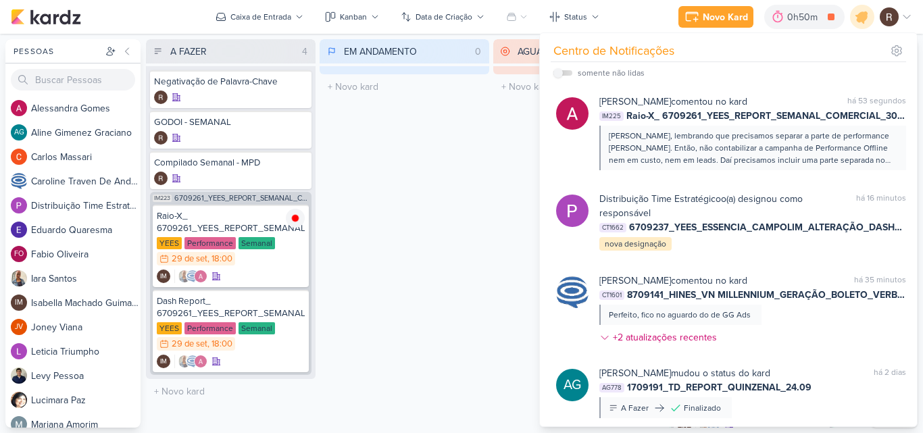
click at [385, 217] on div "EM ANDAMENTO 0 Mover Para Esquerda Mover Para Direita [GEOGRAPHIC_DATA] O títul…" at bounding box center [405, 233] width 170 height 389
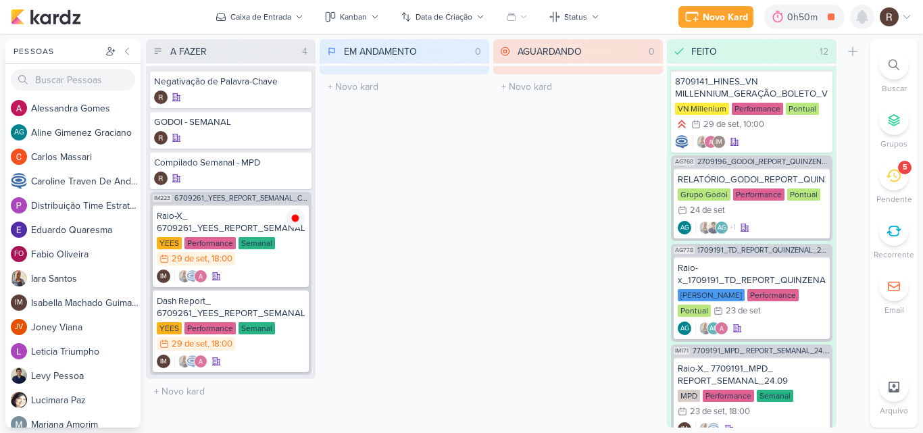
click at [862, 18] on icon at bounding box center [862, 17] width 11 height 12
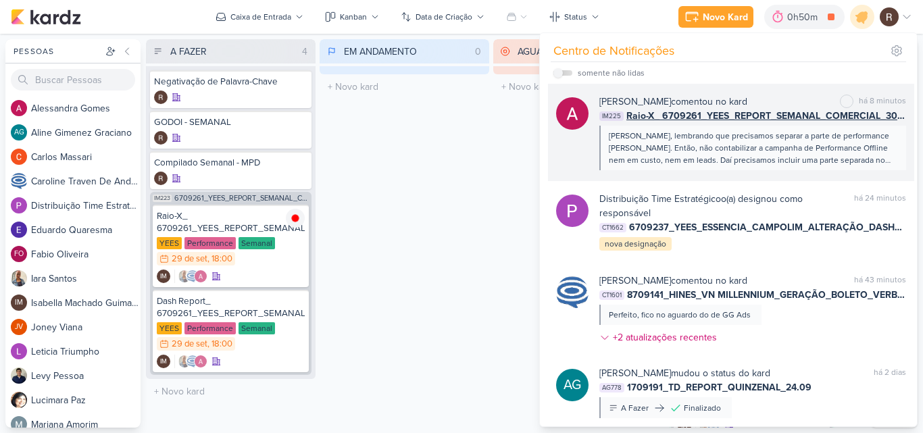
click at [787, 151] on div "[PERSON_NAME], lembrando que precisamos separar a parte de performance [PERSON_…" at bounding box center [752, 148] width 287 height 37
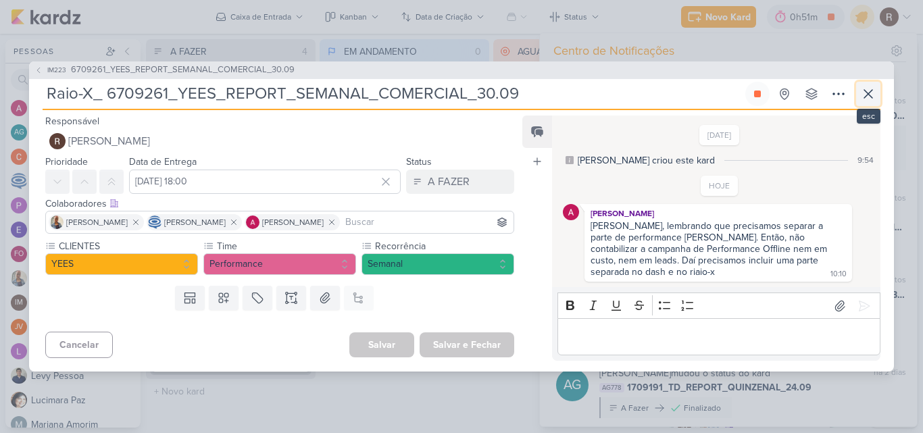
click at [865, 96] on icon at bounding box center [869, 94] width 16 height 16
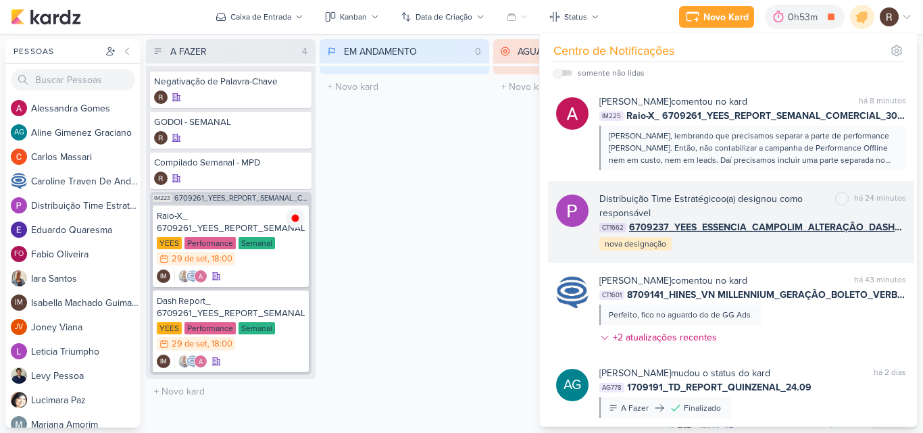
click at [733, 239] on div "Distribuição Time Estratégico o(a) designou como responsável marcar como não li…" at bounding box center [753, 222] width 307 height 60
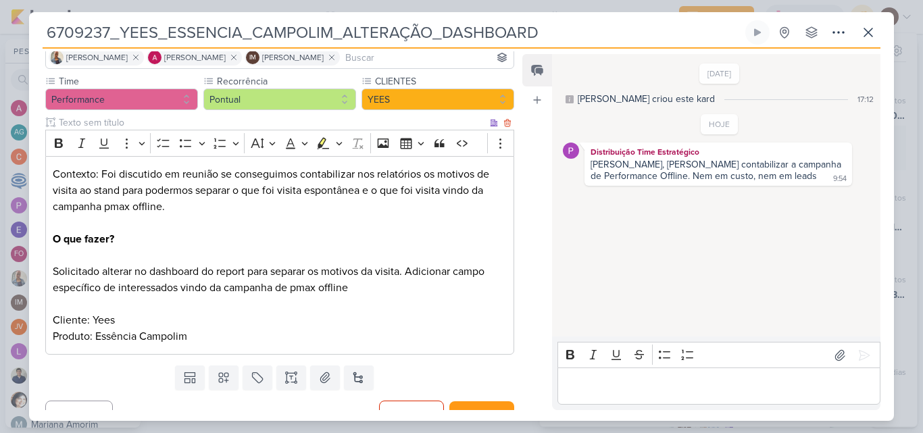
scroll to position [123, 0]
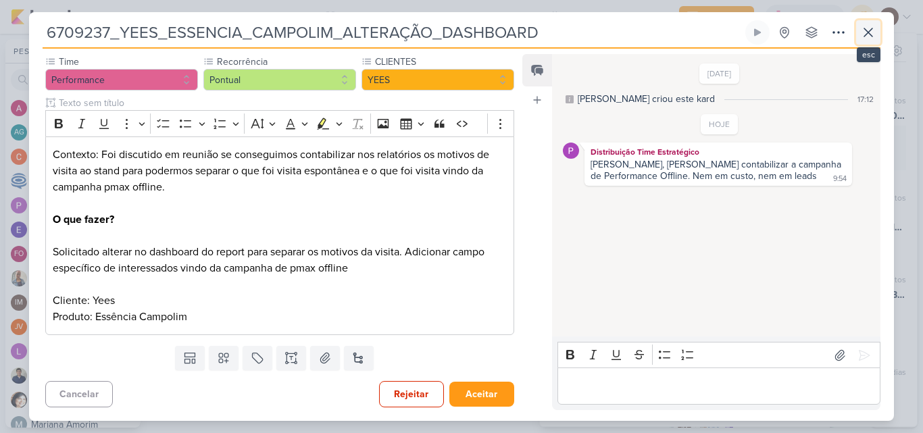
click at [867, 32] on icon at bounding box center [869, 32] width 16 height 16
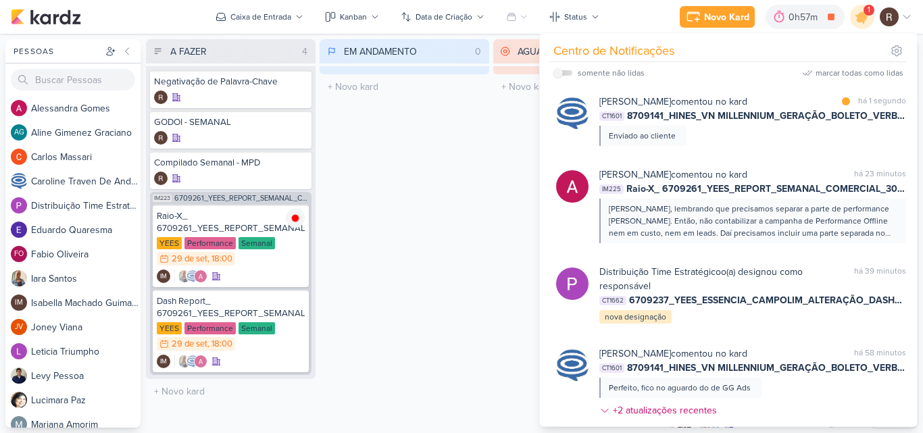
click at [379, 183] on div "EM ANDAMENTO 0 Mover Para Esquerda Mover Para Direita [GEOGRAPHIC_DATA] O títul…" at bounding box center [405, 233] width 170 height 389
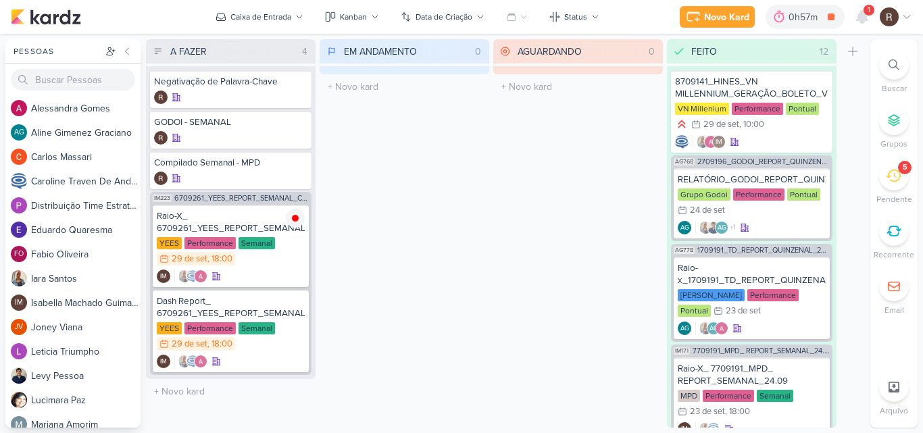
click at [903, 175] on div "5" at bounding box center [894, 176] width 30 height 30
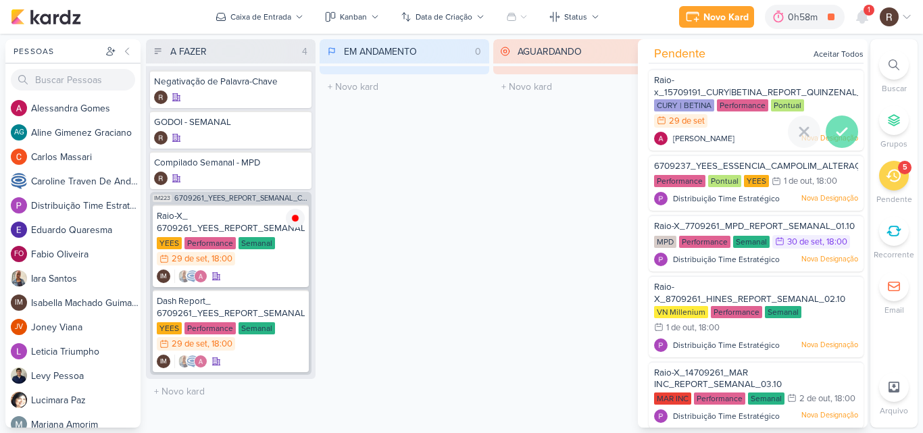
click at [834, 131] on icon at bounding box center [842, 132] width 16 height 16
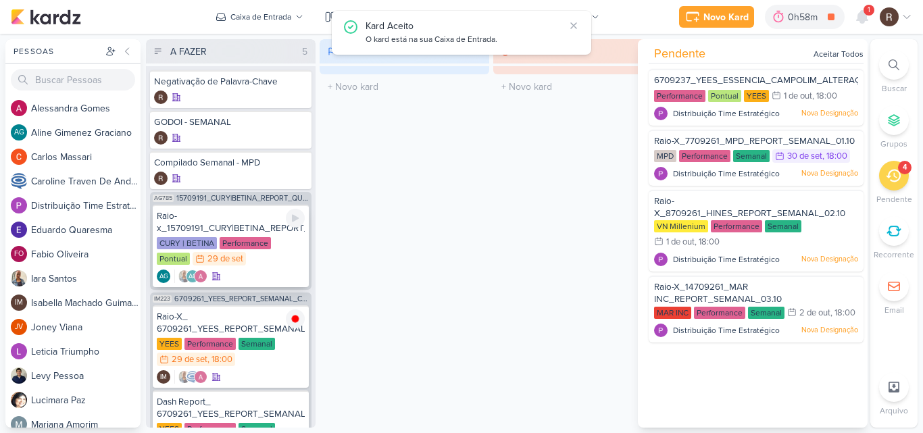
click at [270, 225] on div "Raio-x_15709191_CURY|BETINA_REPORT_QUINZENAL_30.09" at bounding box center [231, 222] width 148 height 24
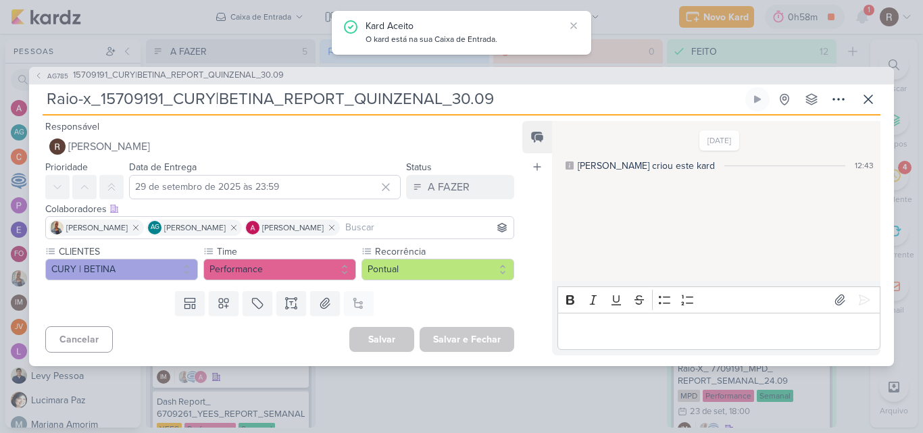
click at [587, 321] on div "Editor editing area: main" at bounding box center [719, 331] width 323 height 37
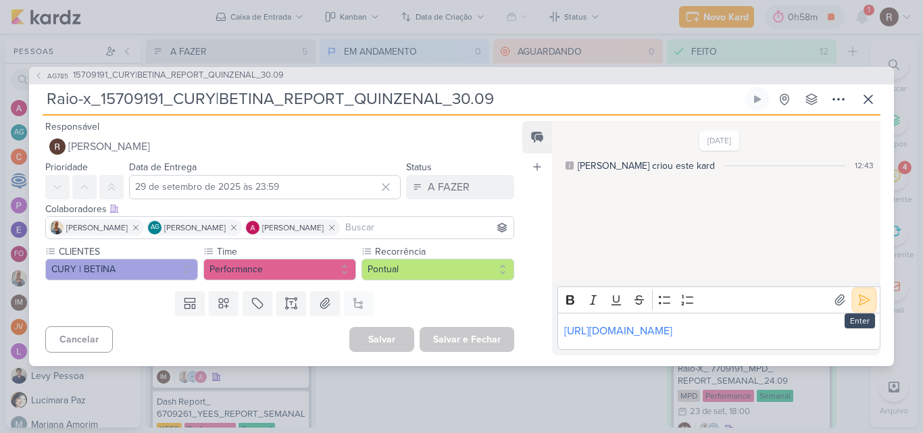
click at [858, 293] on icon at bounding box center [865, 300] width 14 height 14
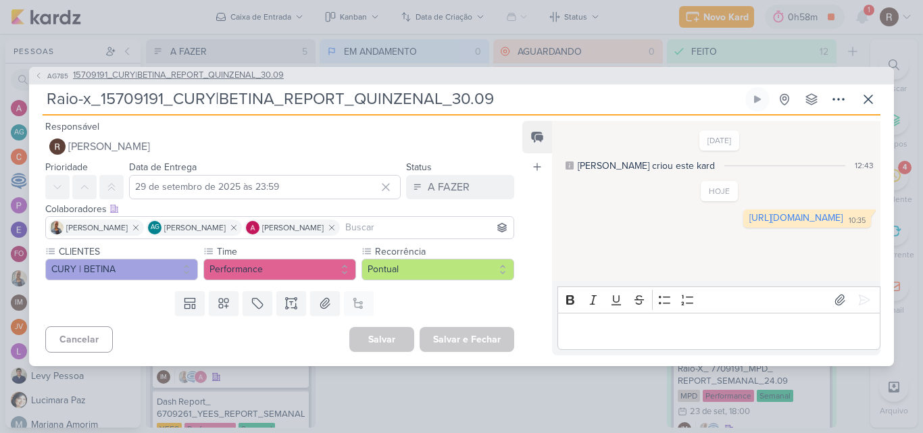
click at [261, 76] on span "15709191_CURY|BETINA_REPORT_QUINZENAL_30.09" at bounding box center [178, 76] width 211 height 14
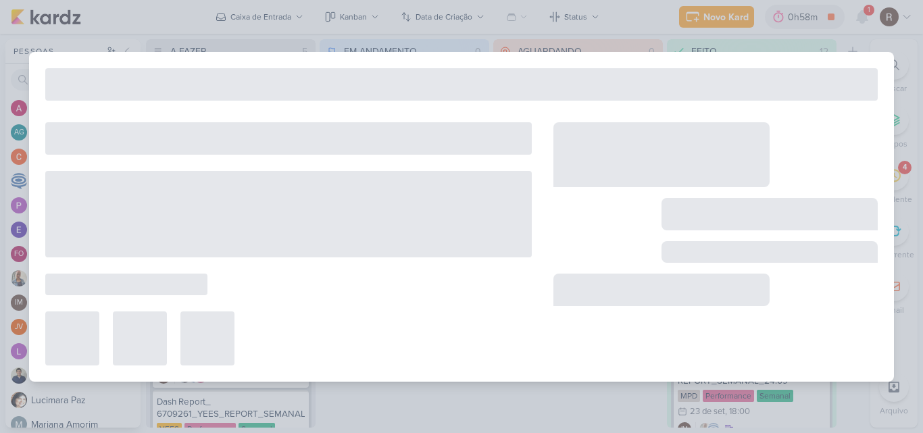
type input "15709191_CURY|BETINA_REPORT_QUINZENAL_30.09"
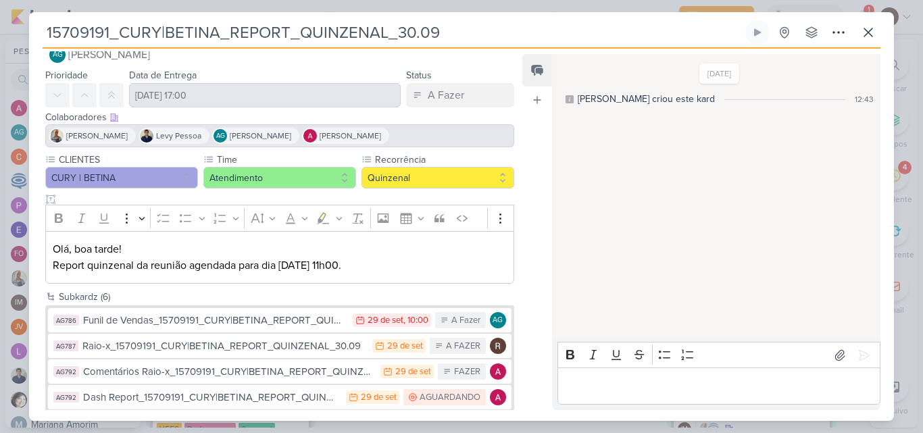
scroll to position [68, 0]
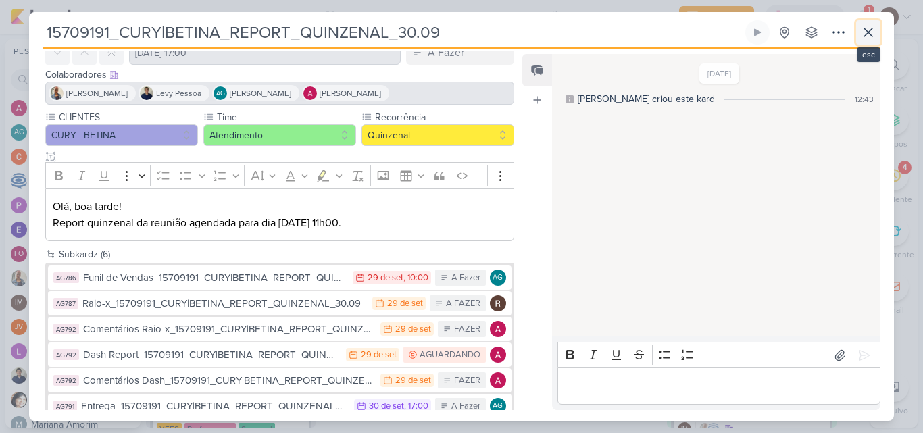
click at [868, 32] on icon at bounding box center [869, 32] width 8 height 8
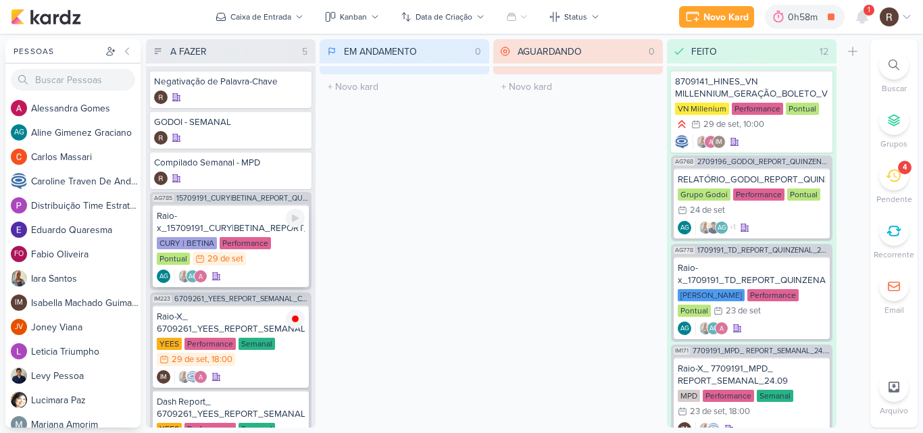
click at [277, 243] on div "CURY | BETINA Performance Pontual 29/9 [DATE]" at bounding box center [231, 252] width 148 height 30
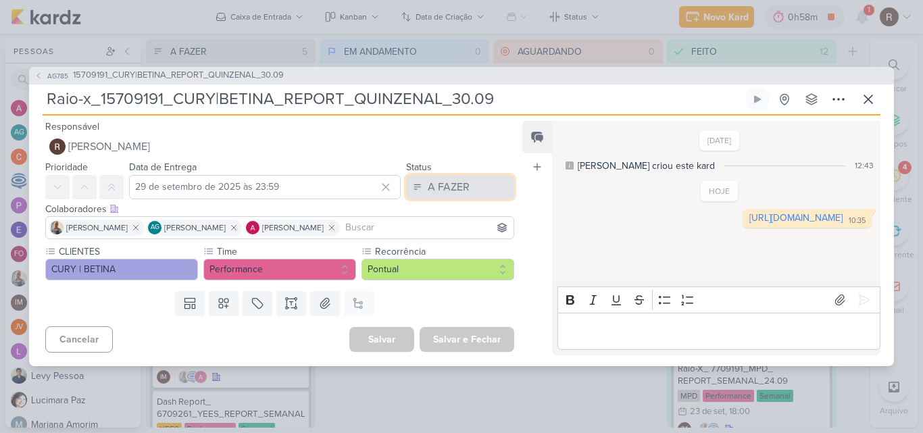
click at [486, 192] on button "A FAZER" at bounding box center [460, 187] width 108 height 24
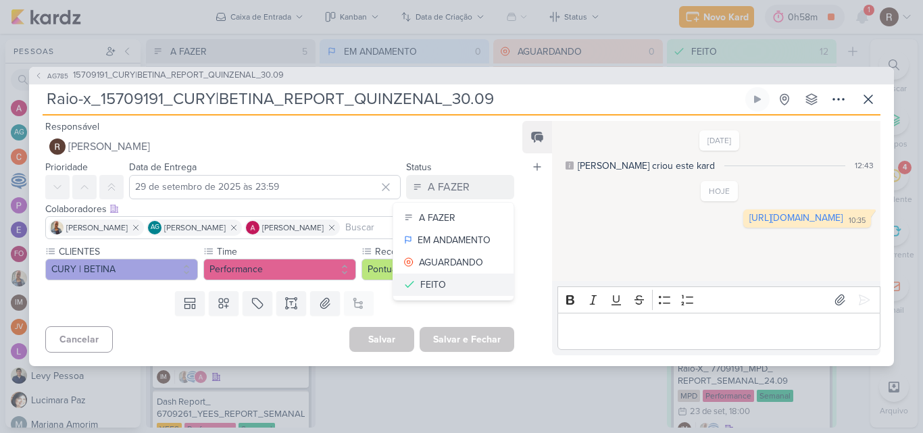
click at [428, 279] on div "FEITO" at bounding box center [433, 285] width 26 height 14
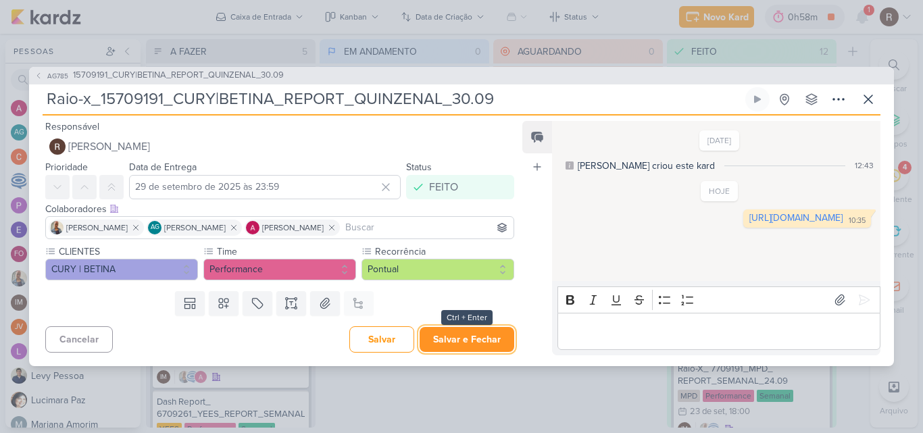
click at [461, 339] on button "Salvar e Fechar" at bounding box center [467, 339] width 95 height 25
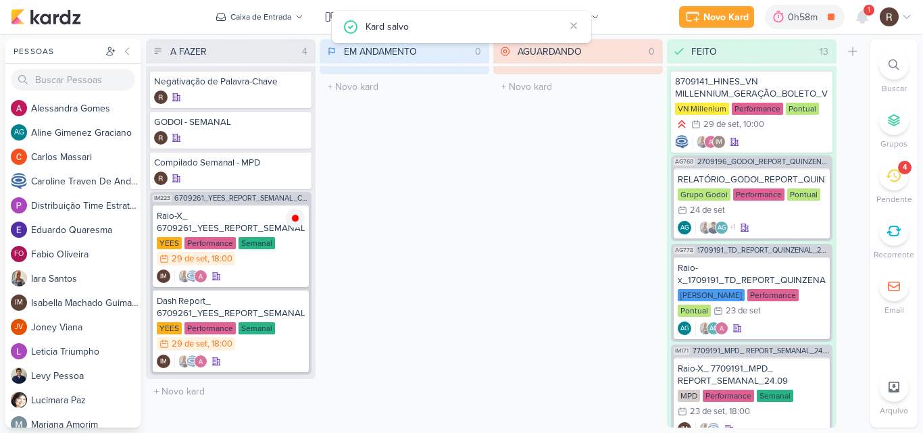
click at [865, 14] on div "1" at bounding box center [869, 10] width 11 height 11
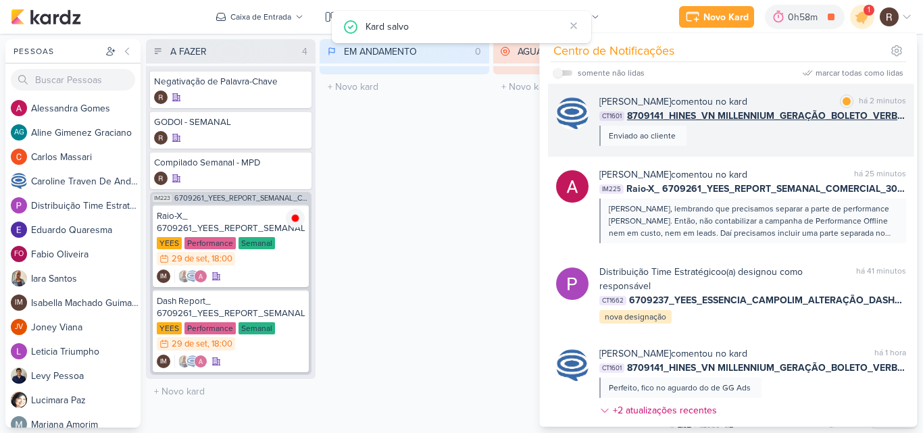
click at [739, 142] on div "[PERSON_NAME] comentou no kard marcar como lida há 2 minutos CT1601 8709141_HIN…" at bounding box center [753, 120] width 307 height 51
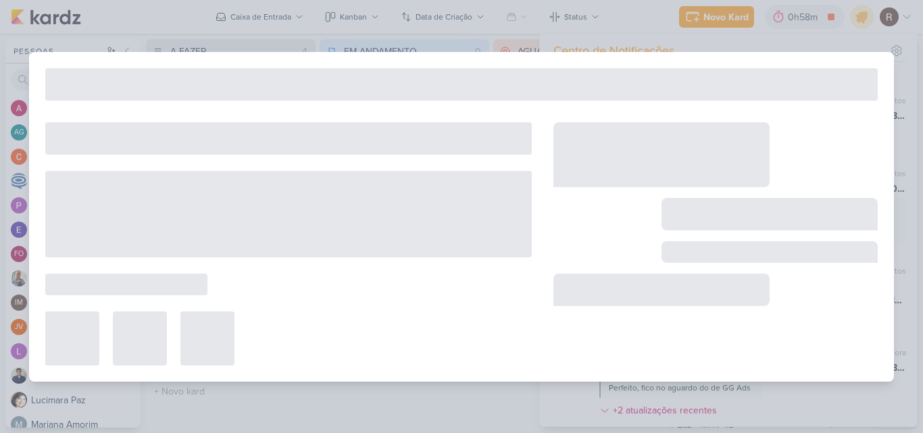
type input "8709141_HINES_VN MILLENNIUM_GERAÇÃO_BOLETO_VERBA_OUTUBRO"
type input "[DATE] 10:00"
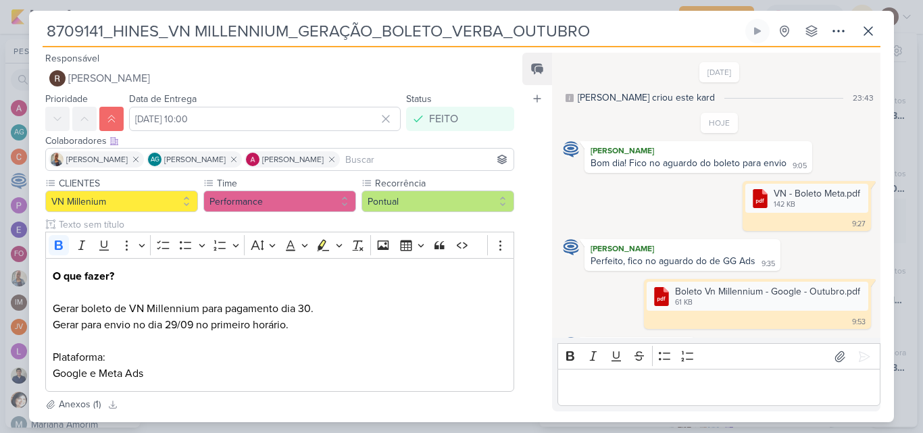
scroll to position [37, 0]
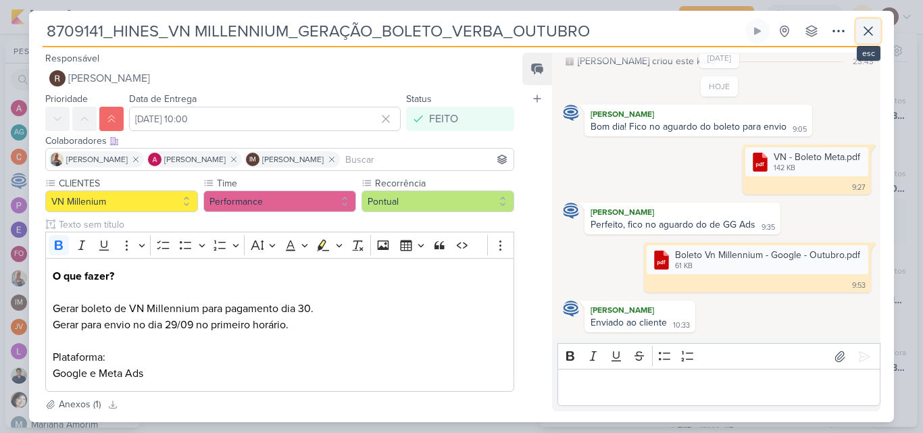
click at [869, 32] on icon at bounding box center [869, 31] width 16 height 16
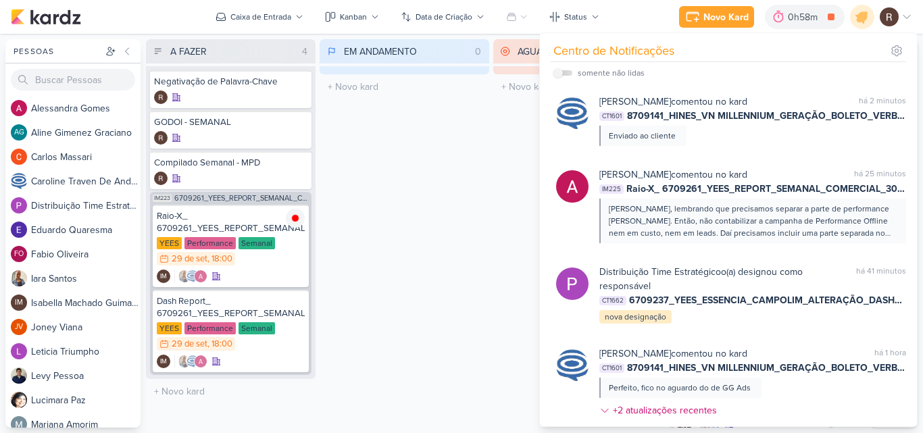
click at [470, 151] on div "EM ANDAMENTO 0 Mover Para Esquerda Mover Para Direita [GEOGRAPHIC_DATA] O títul…" at bounding box center [405, 233] width 170 height 389
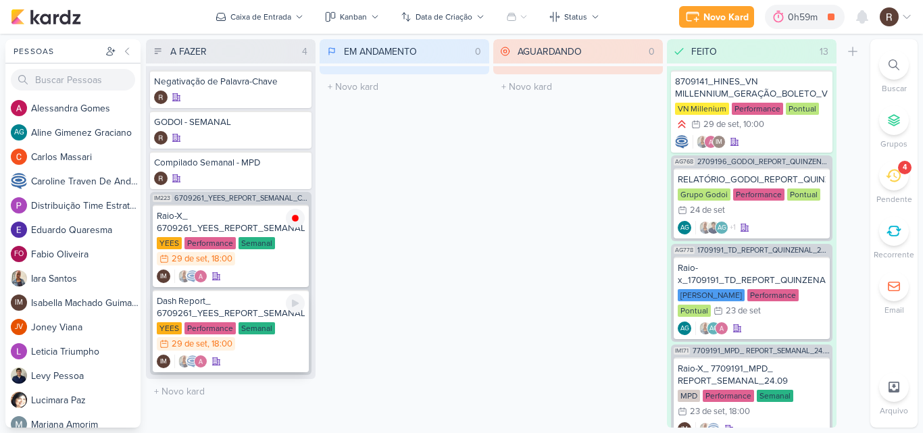
click at [245, 309] on div "Dash Report_ 6709261_YEES_REPORT_SEMANAL_COMERCIAL_30.09" at bounding box center [231, 307] width 148 height 24
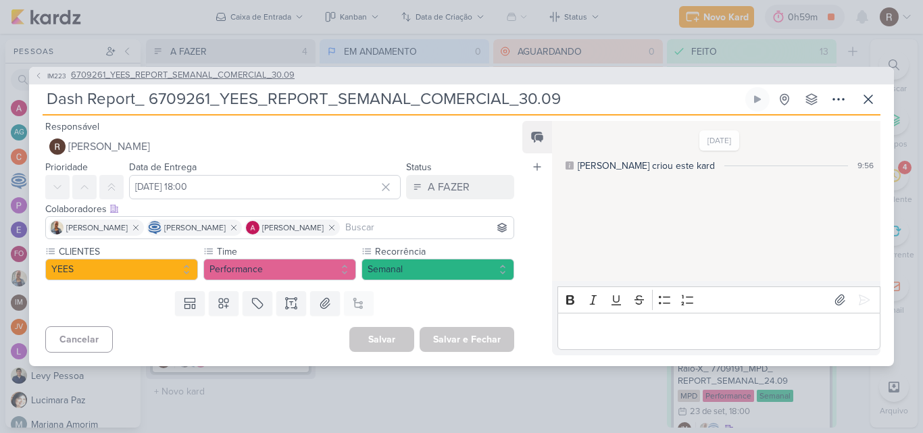
click at [227, 76] on span "6709261_YEES_REPORT_SEMANAL_COMERCIAL_30.09" at bounding box center [183, 76] width 224 height 14
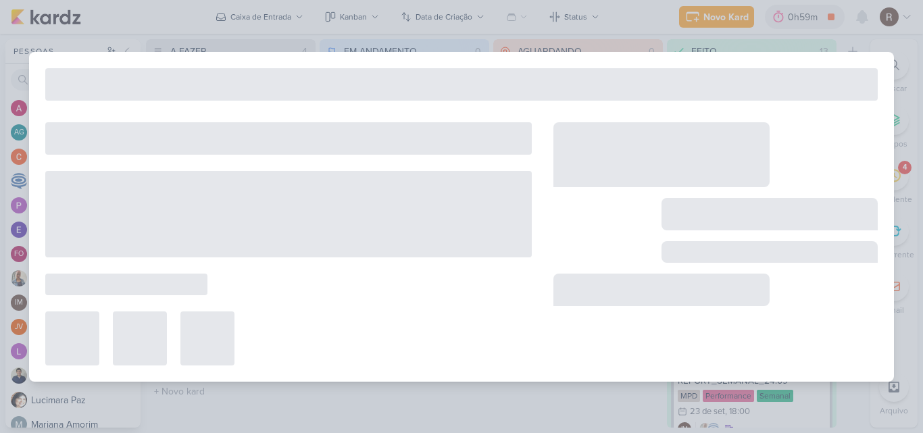
type input "6709261_YEES_REPORT_SEMANAL_COMERCIAL_30.09"
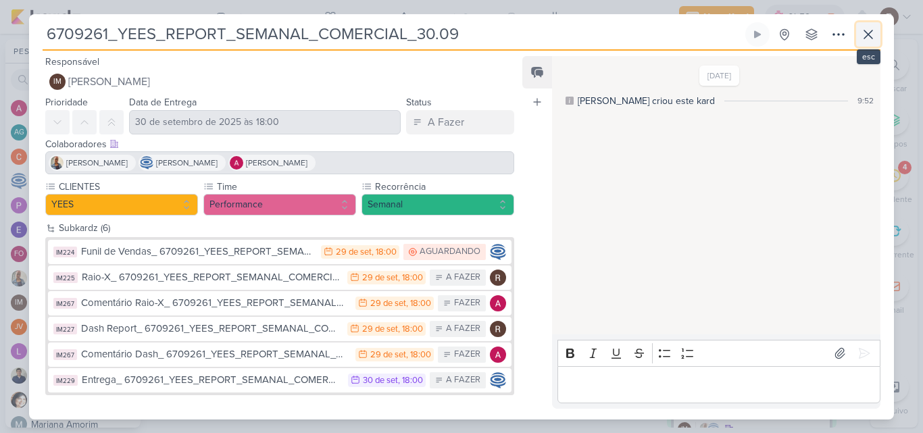
click at [871, 34] on icon at bounding box center [869, 34] width 16 height 16
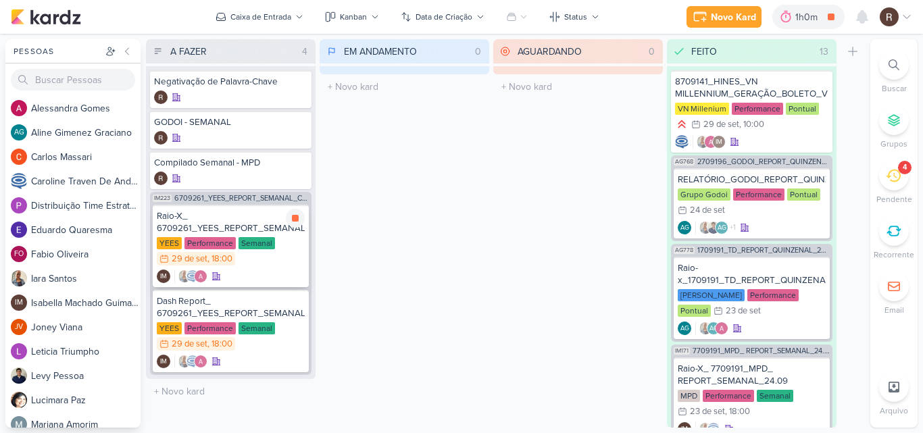
click at [233, 214] on div "Raio-X_ 6709261_YEES_REPORT_SEMANAL_COMERCIAL_30.09" at bounding box center [231, 222] width 148 height 24
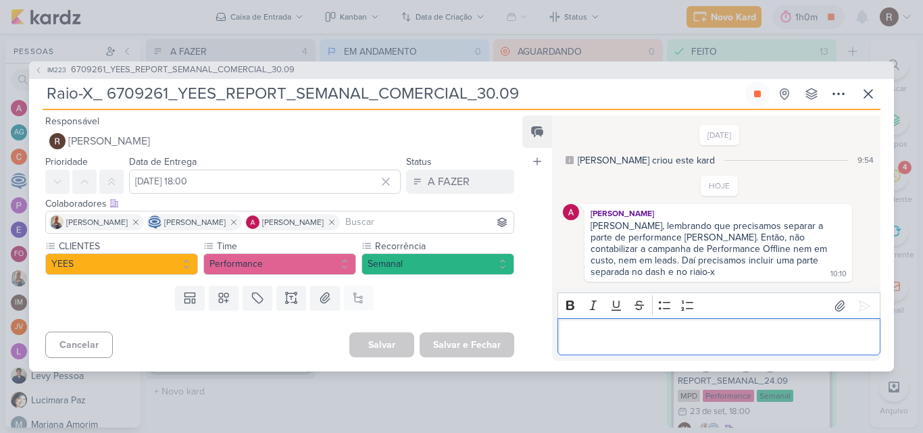
click at [583, 324] on div "Editor editing area: main" at bounding box center [719, 336] width 323 height 37
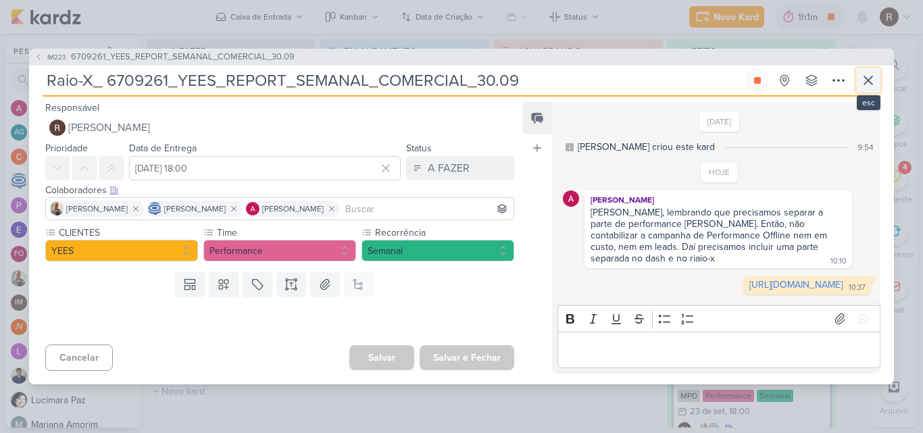
click at [875, 72] on icon at bounding box center [869, 80] width 16 height 16
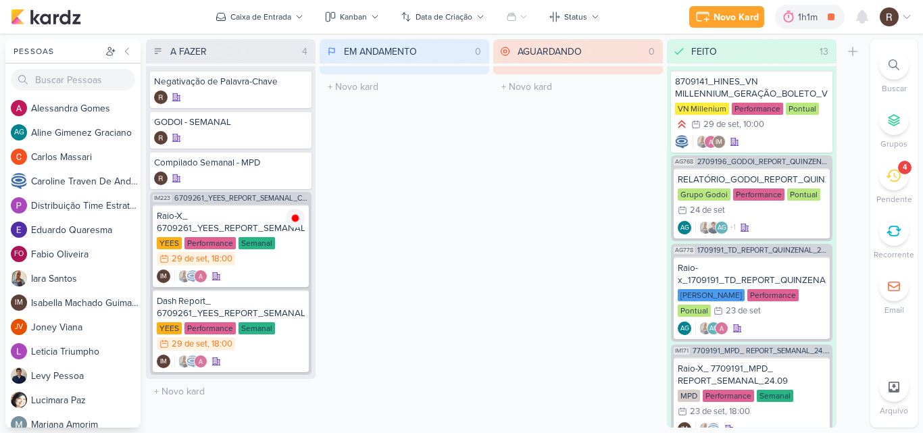
click at [882, 169] on div "4" at bounding box center [894, 176] width 30 height 30
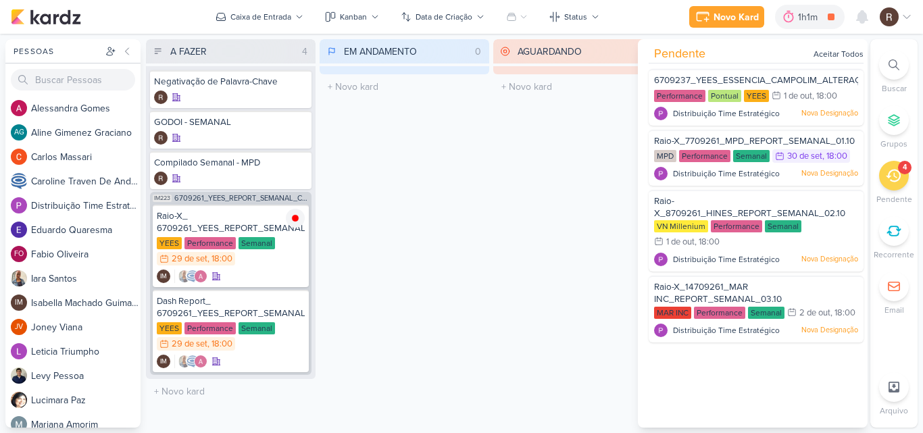
click at [550, 209] on div "AGUARDANDO 0 Mover Para Esquerda Mover Para Direita [GEOGRAPHIC_DATA] O título …" at bounding box center [578, 233] width 170 height 389
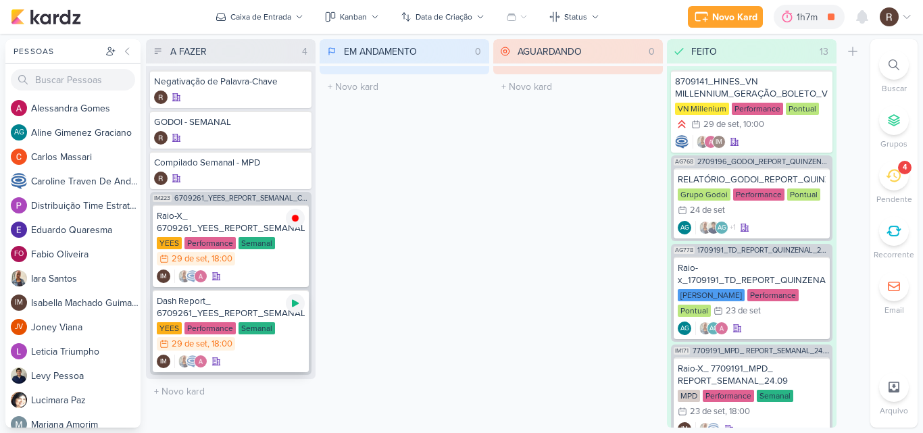
click at [293, 308] on icon at bounding box center [295, 303] width 11 height 11
